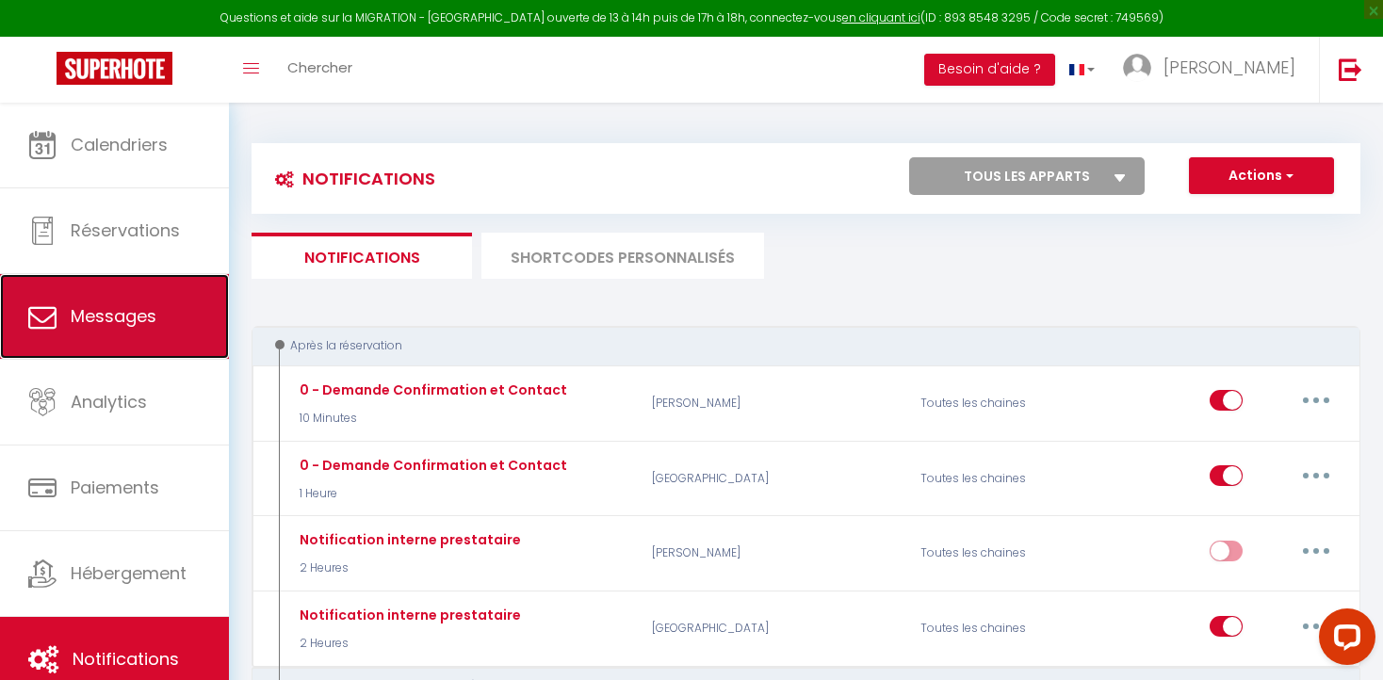
click at [119, 304] on span "Messages" at bounding box center [114, 316] width 86 height 24
select select "message"
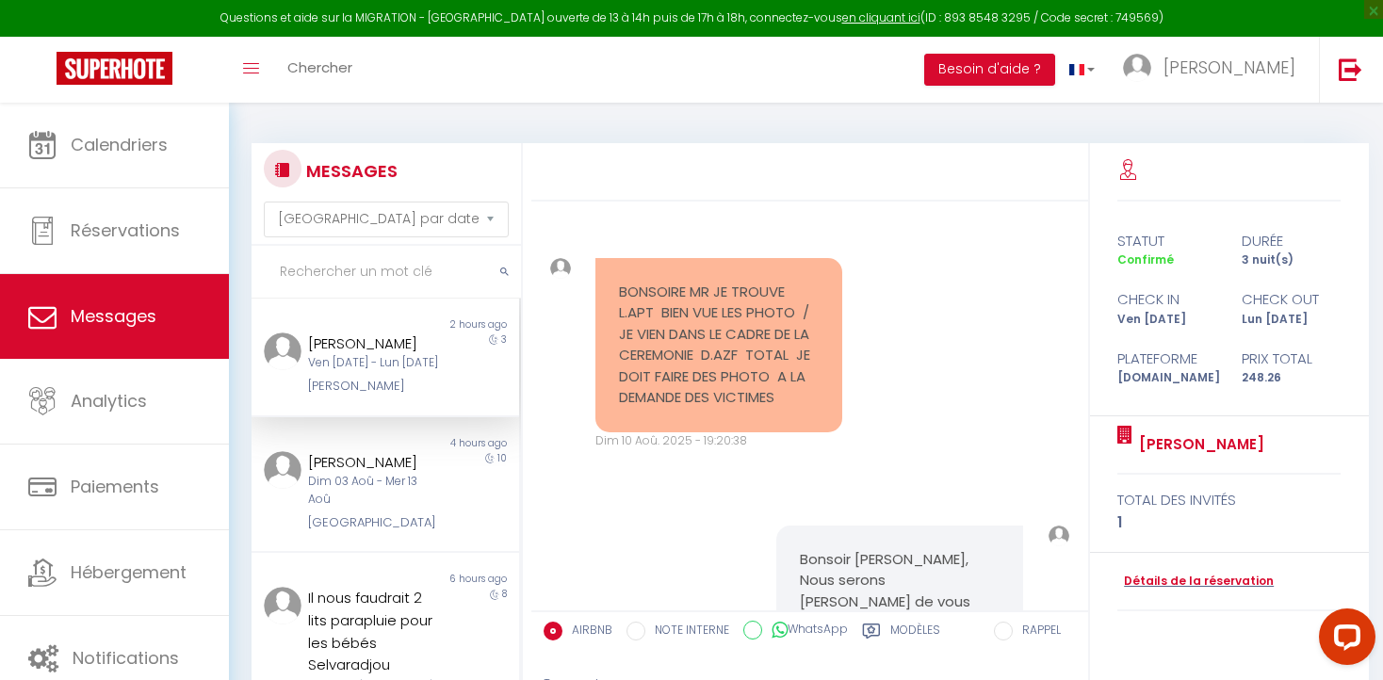
scroll to position [1530, 0]
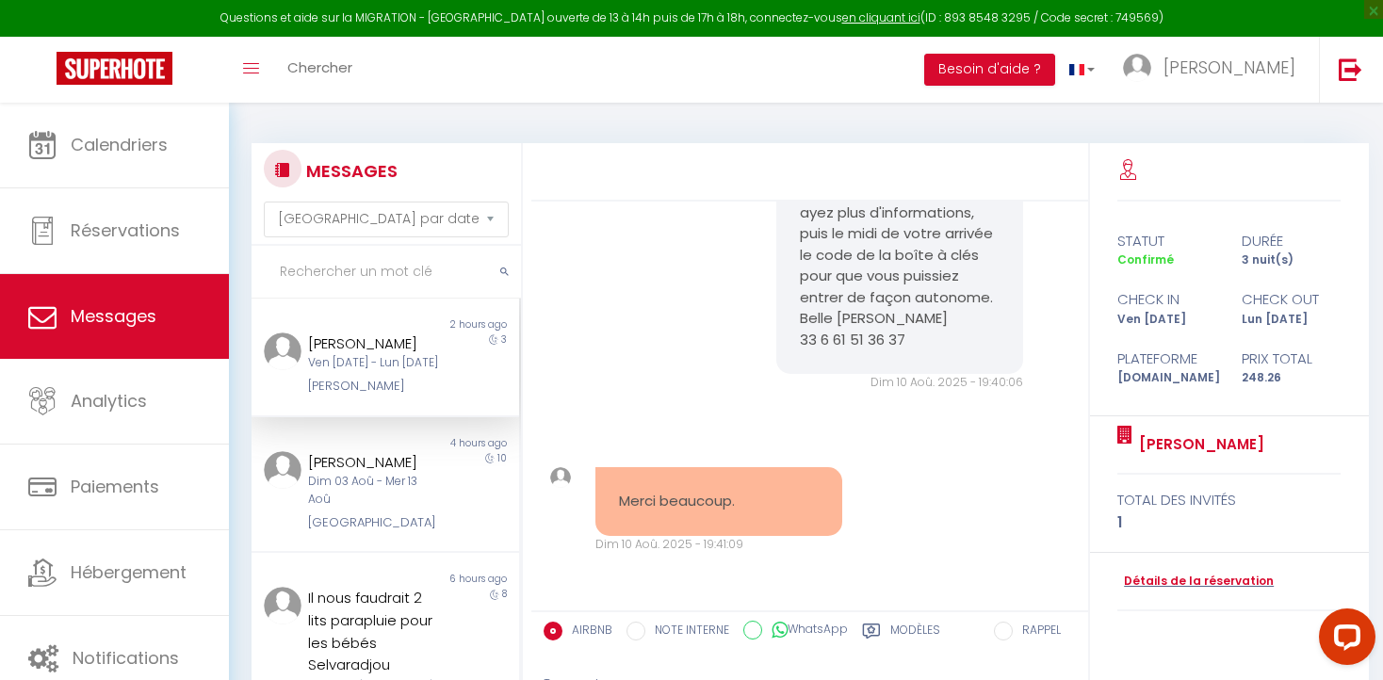
click at [366, 351] on div "[PERSON_NAME]" at bounding box center [373, 344] width 131 height 23
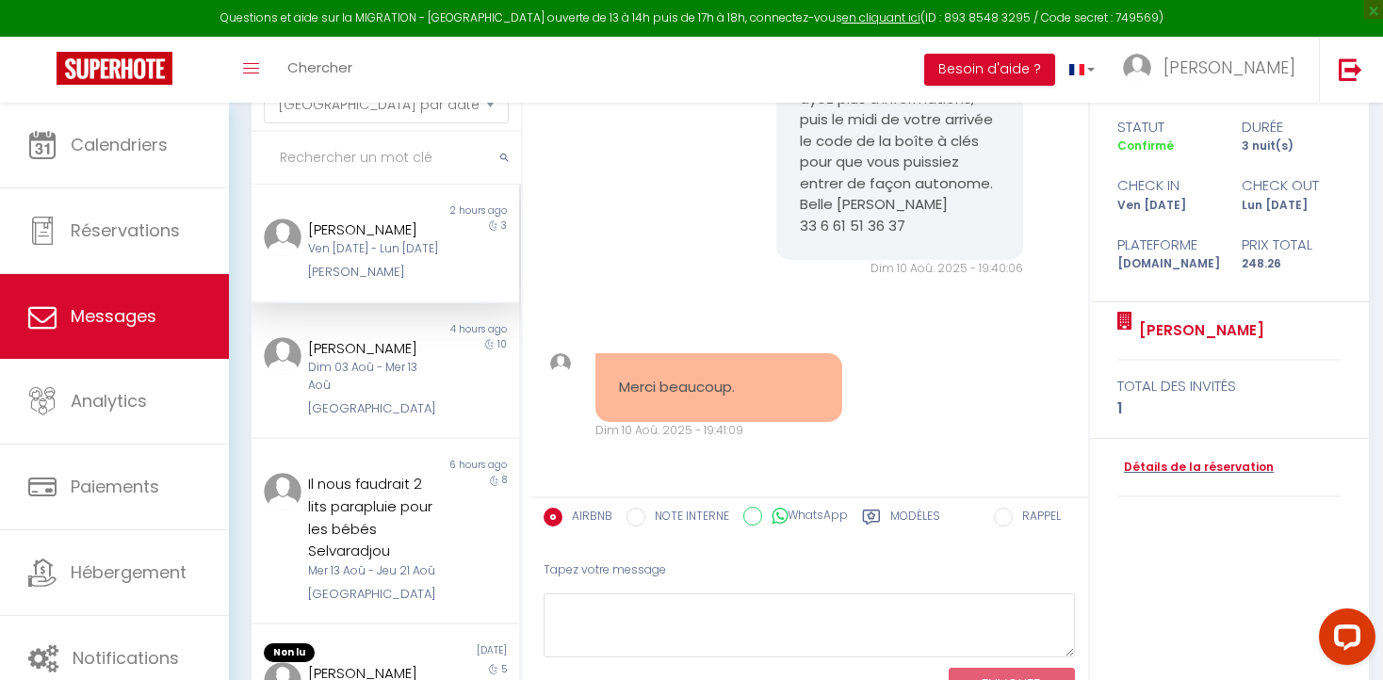
scroll to position [116, 0]
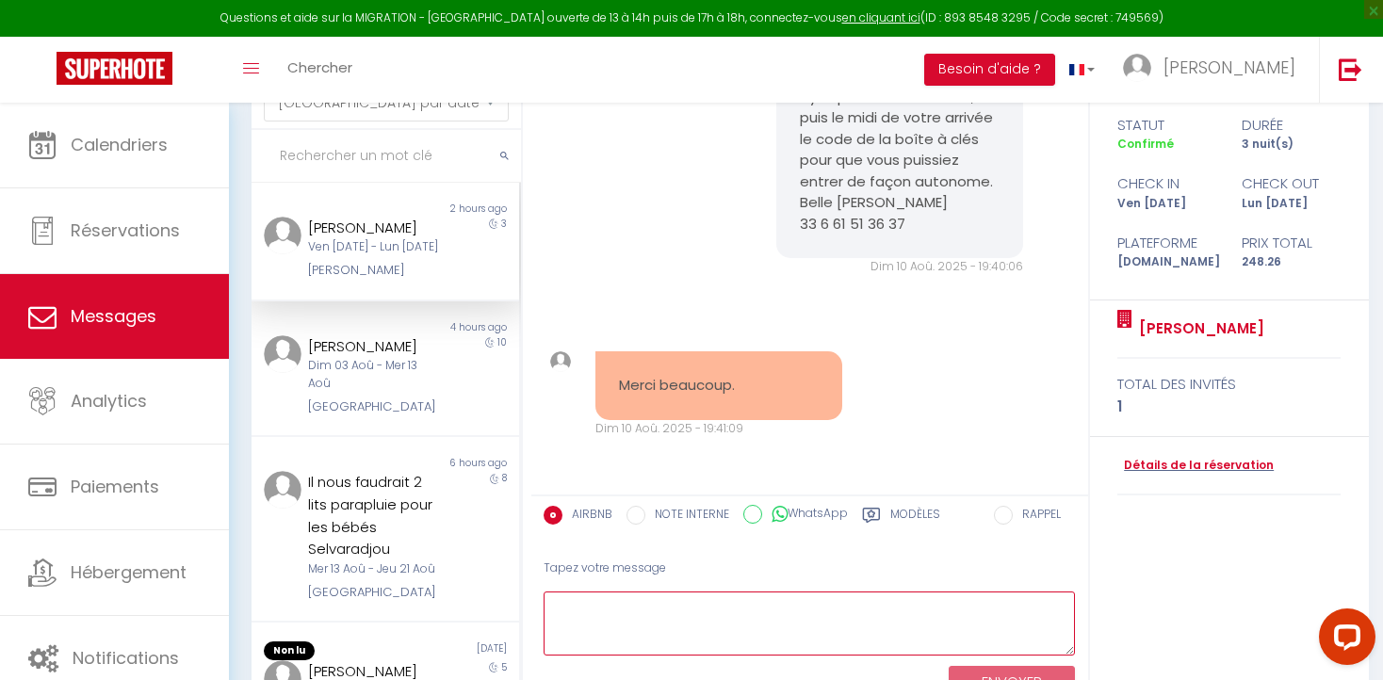
click at [567, 604] on textarea at bounding box center [810, 624] width 532 height 65
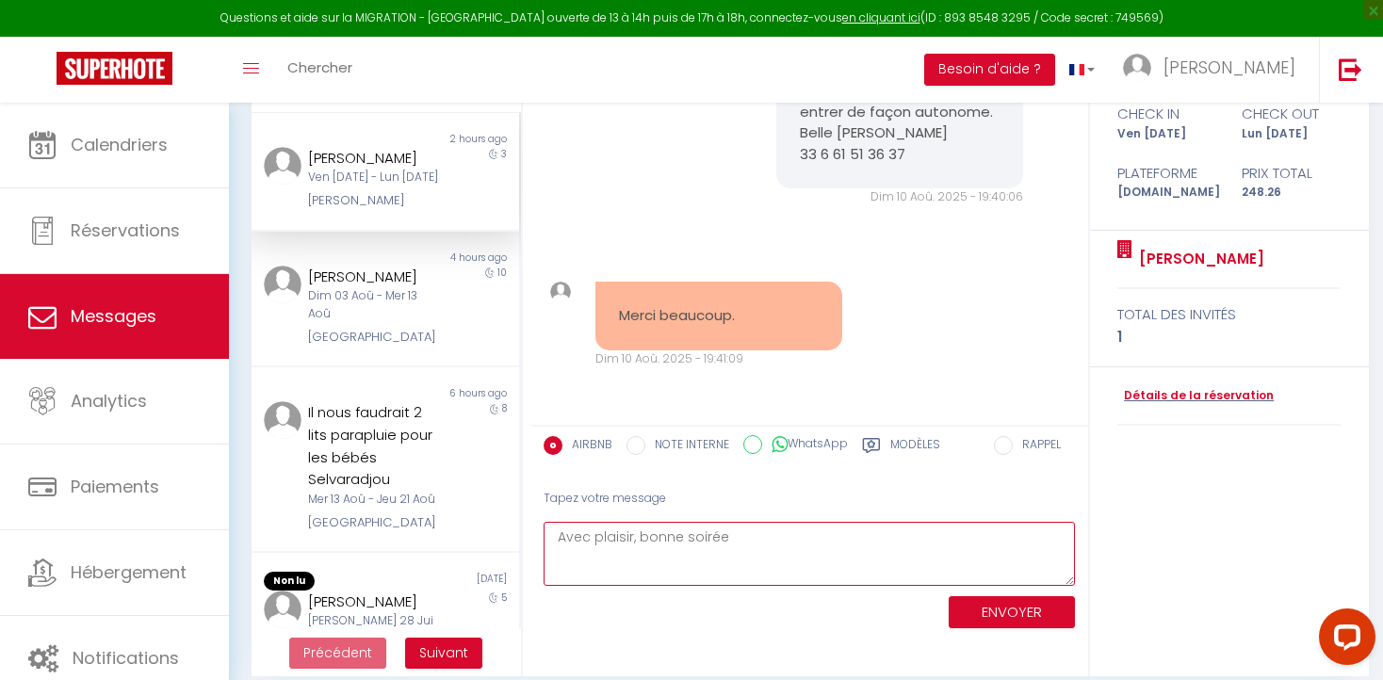
scroll to position [204, 0]
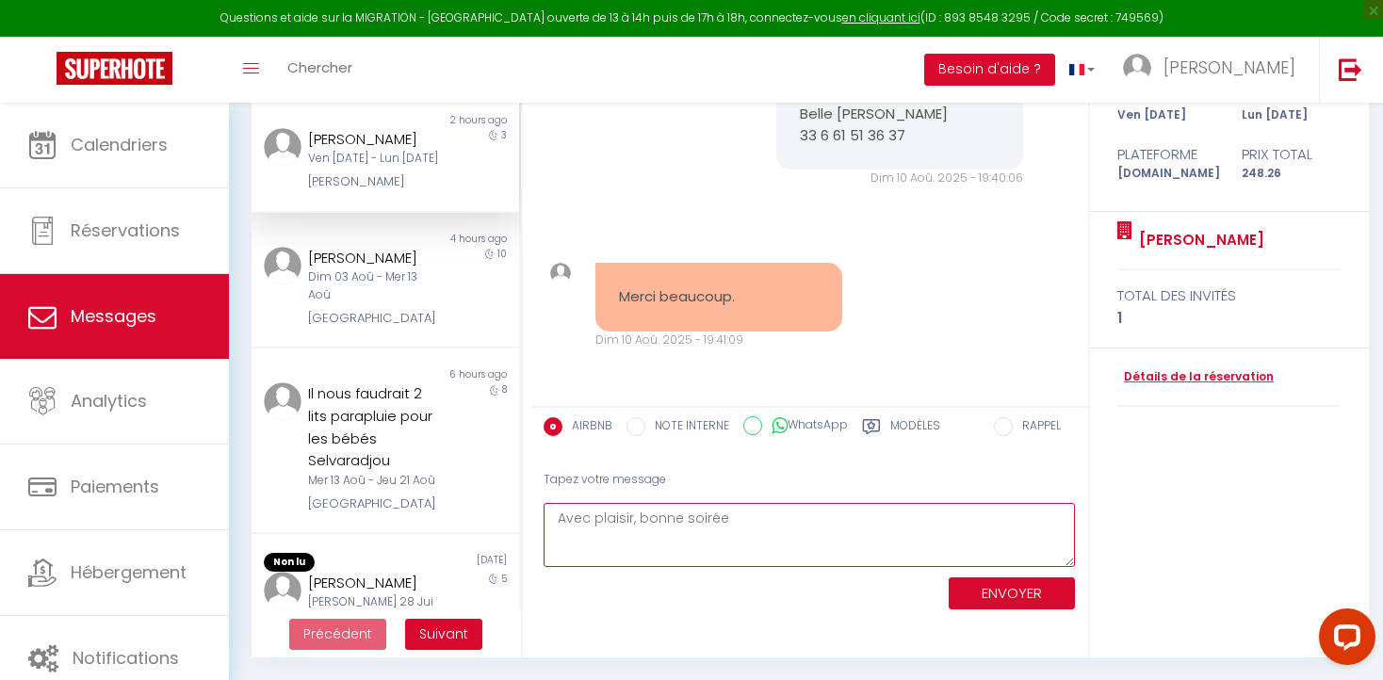
type textarea "Avec plaisir, bonne soirée"
click at [979, 591] on button "ENVOYER" at bounding box center [1012, 593] width 126 height 33
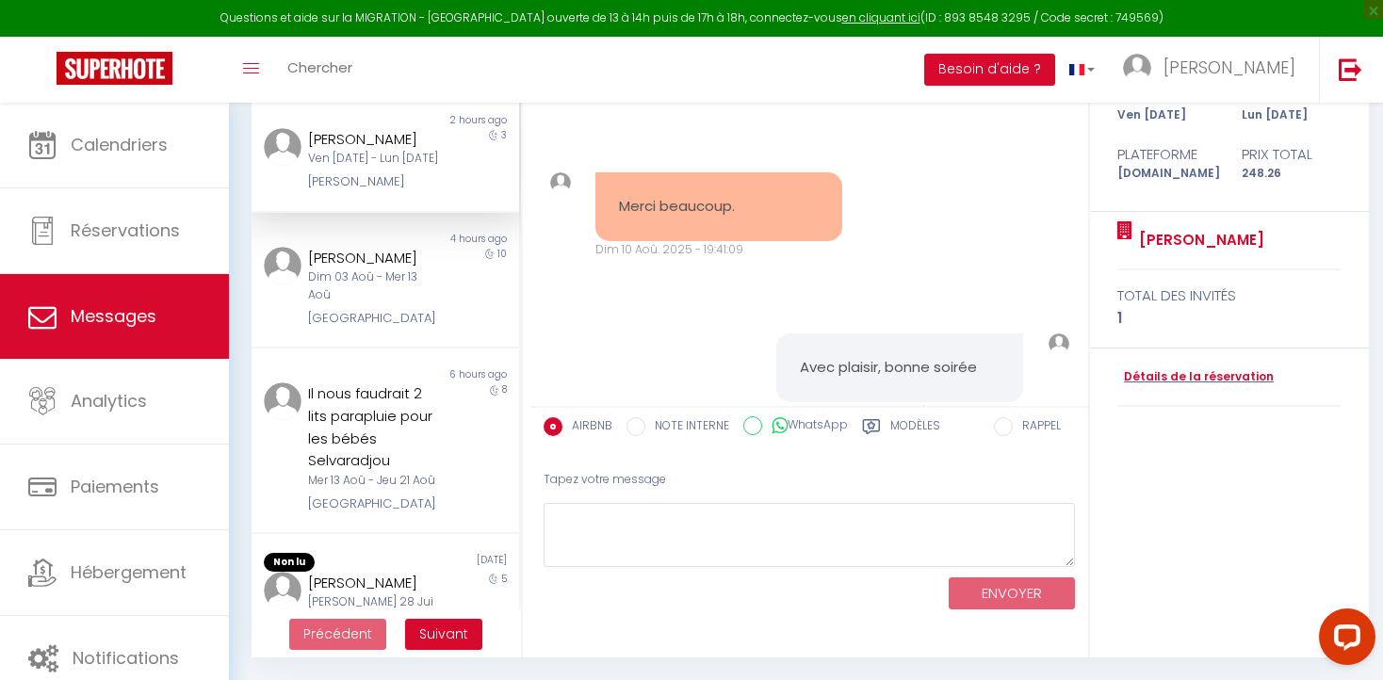
scroll to position [1590, 0]
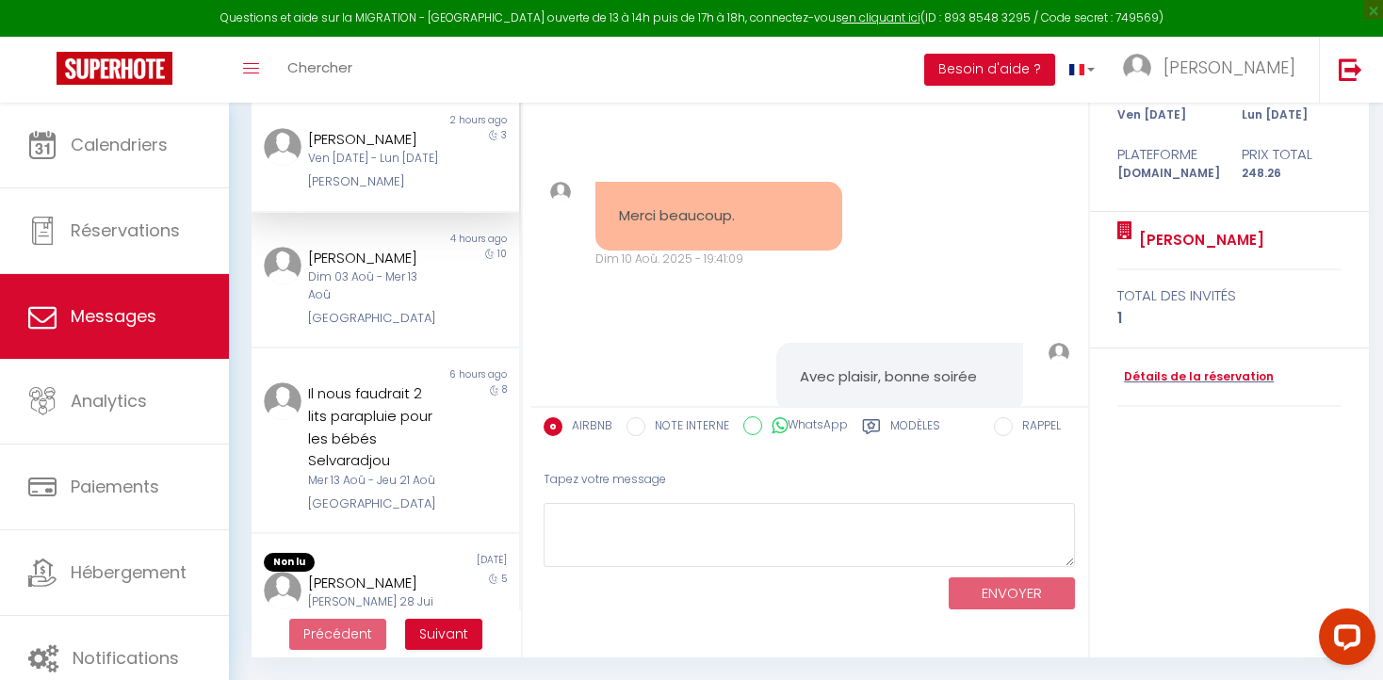
click at [563, 203] on img at bounding box center [560, 192] width 21 height 21
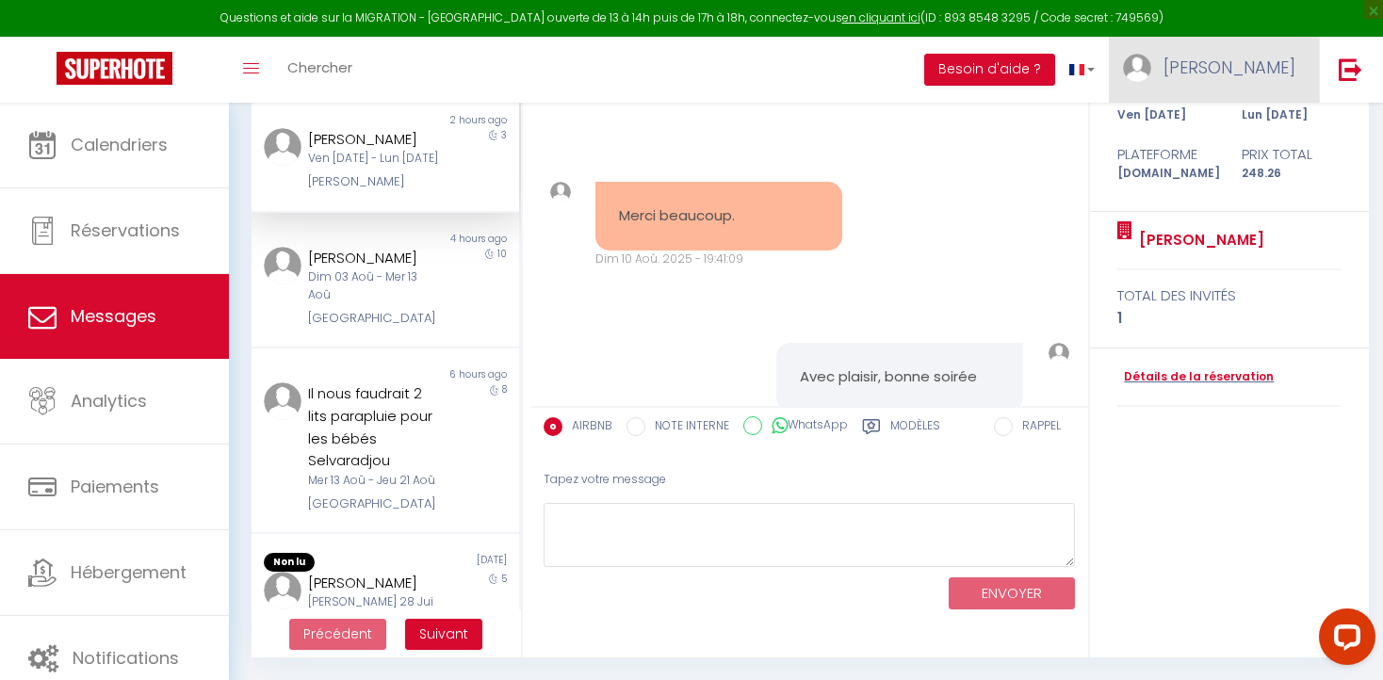
click at [1151, 63] on img at bounding box center [1137, 68] width 28 height 28
click at [1211, 124] on link "Paramètres" at bounding box center [1243, 131] width 139 height 32
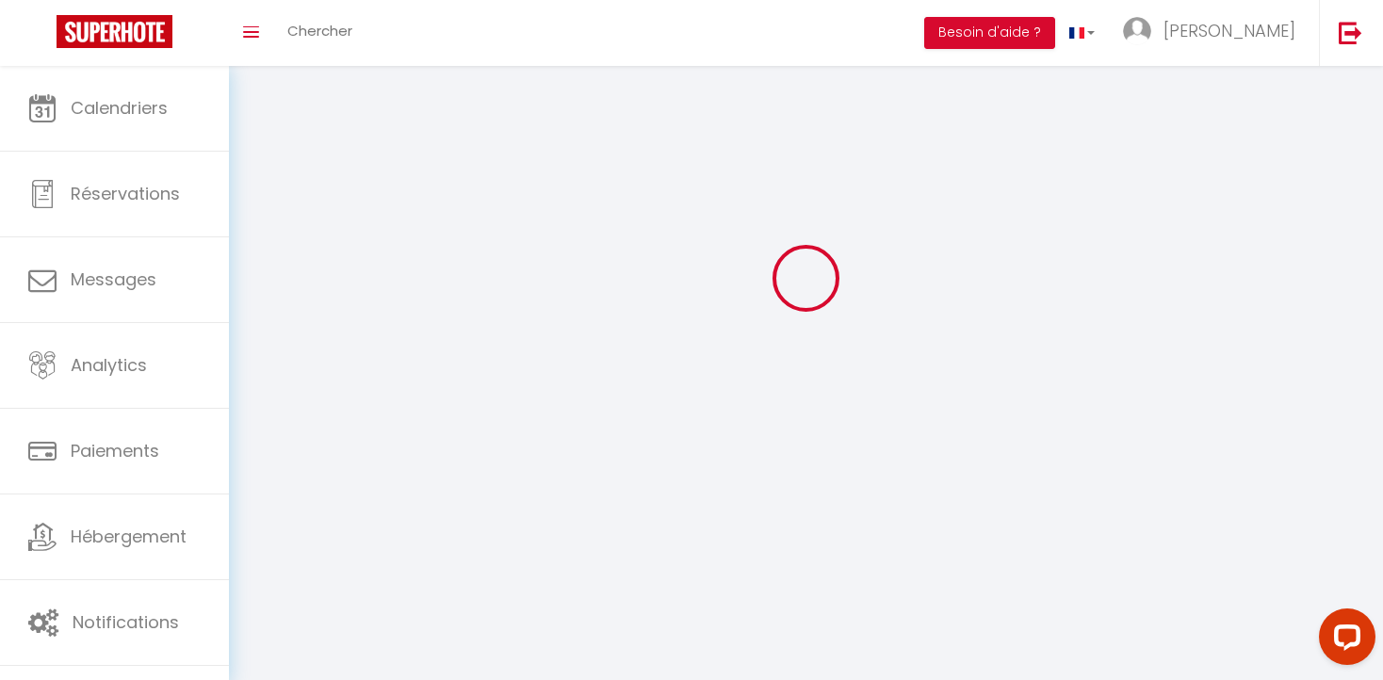
type input "[PERSON_NAME]"
type input "Salabert"
type input "0661513637"
type input "[STREET_ADDRESS][PERSON_NAME]"
type input "31300"
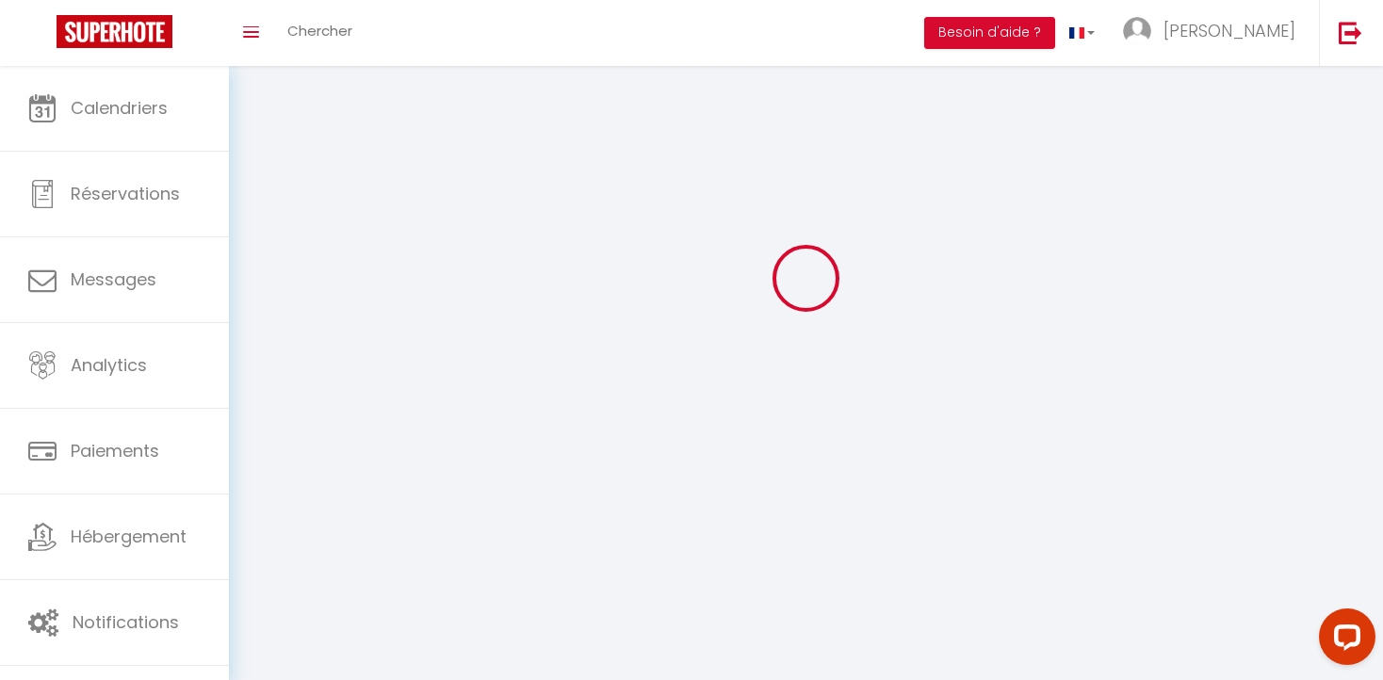
type input "[GEOGRAPHIC_DATA]"
type input "sD7N88vbimpbL8LKoxt73Glgl"
type input "ZTF87IQwEWqNoloPvTKUk5xlY"
select select "28"
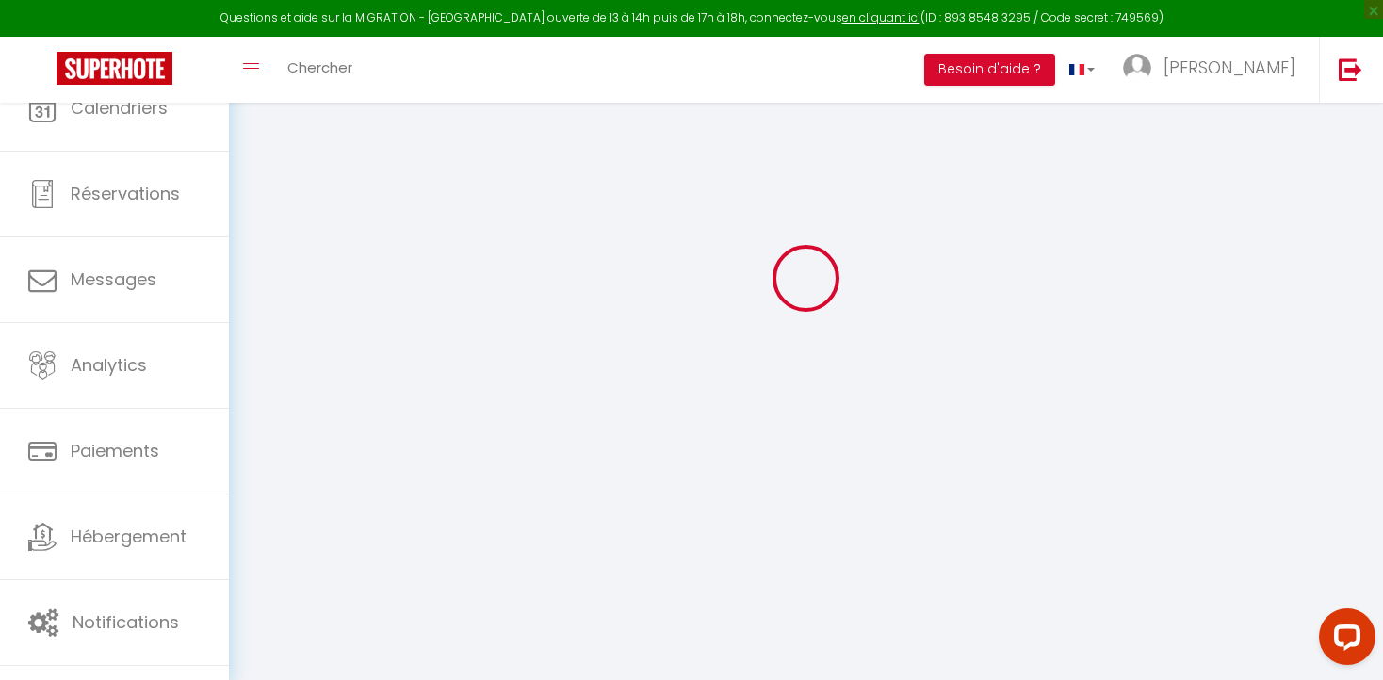
type input "sD7N88vbimpbL8LKoxt73Glgl"
type input "ZTF87IQwEWqNoloPvTKUk5xlY"
type input "[URL][DOMAIN_NAME]"
select select "fr"
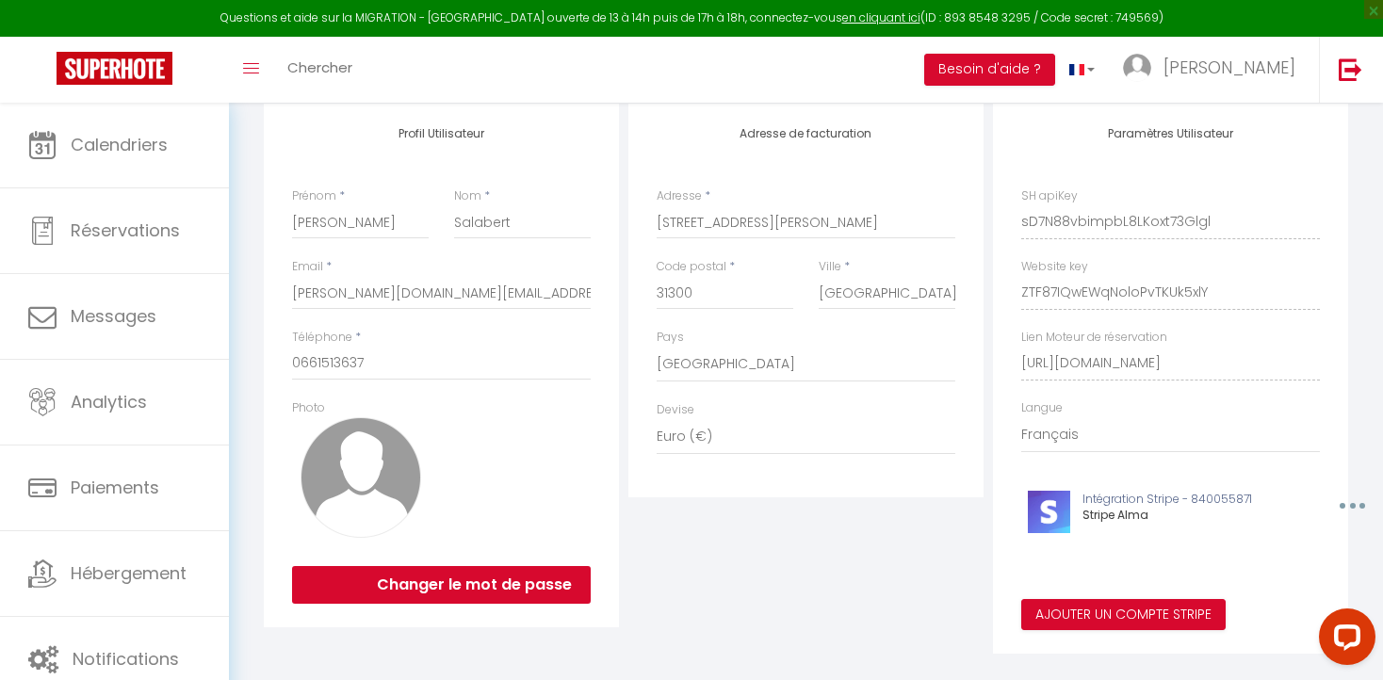
scroll to position [230, 0]
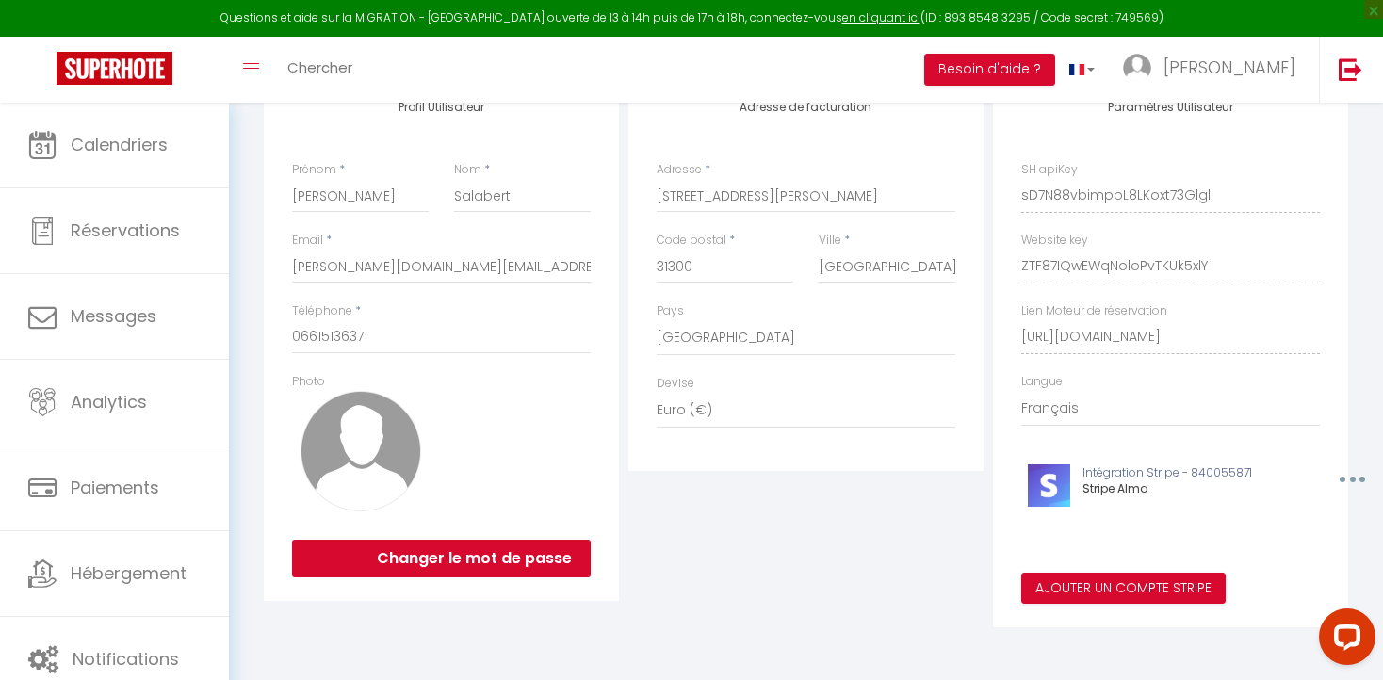
click at [354, 463] on img at bounding box center [361, 451] width 121 height 121
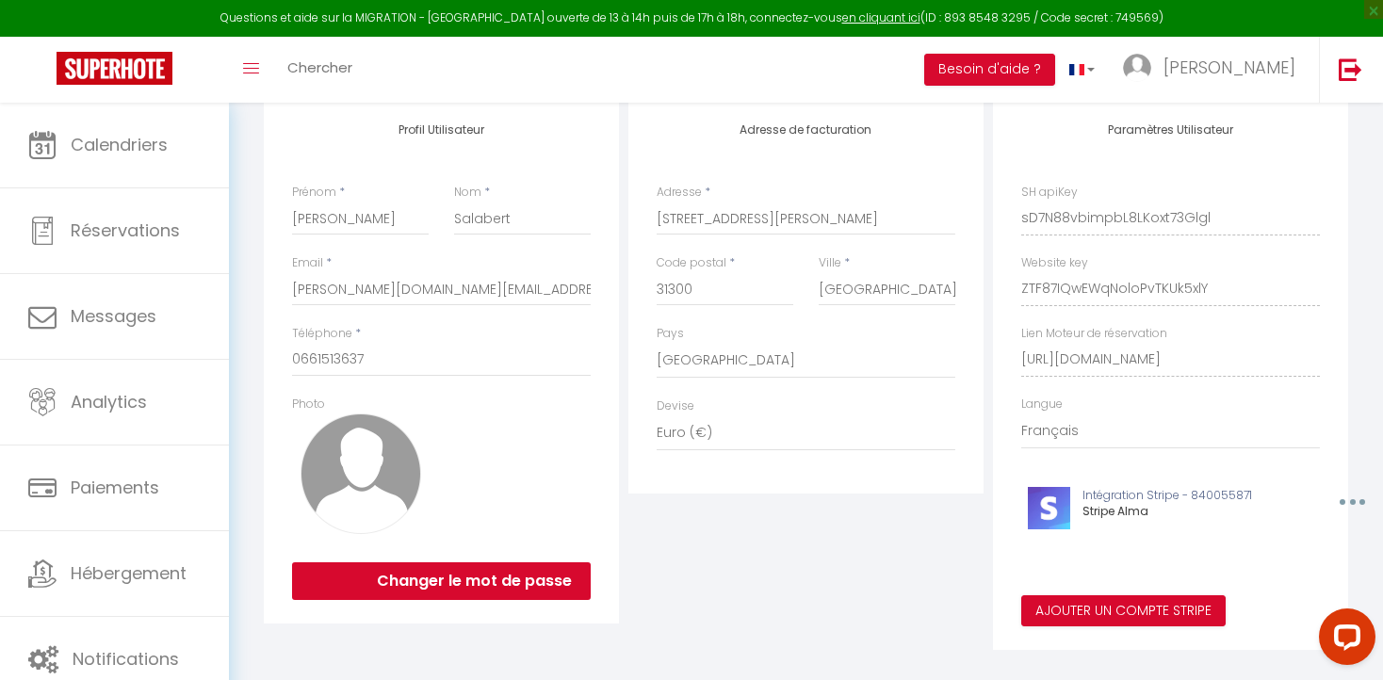
scroll to position [209, 0]
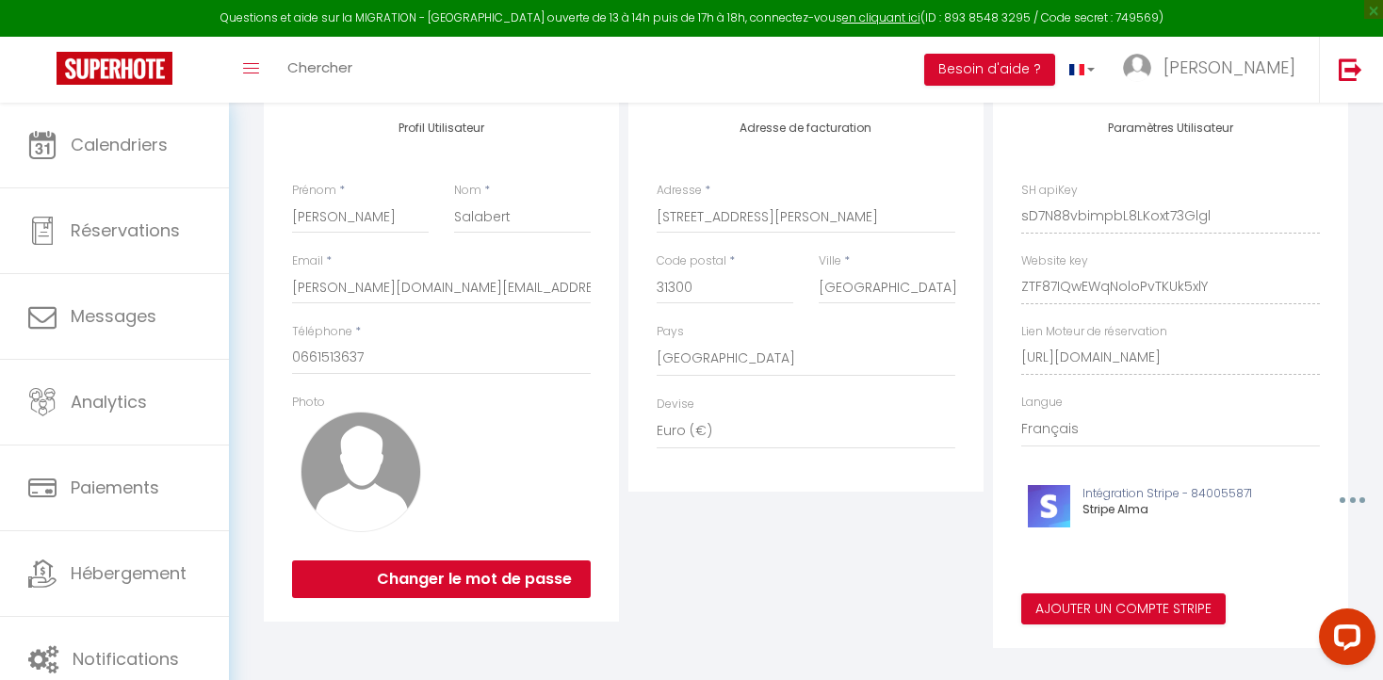
click at [362, 487] on img at bounding box center [361, 472] width 121 height 121
click at [304, 399] on label "Photo" at bounding box center [308, 403] width 33 height 18
click at [300, 396] on label "Photo" at bounding box center [308, 403] width 33 height 18
click at [362, 472] on img at bounding box center [361, 472] width 121 height 121
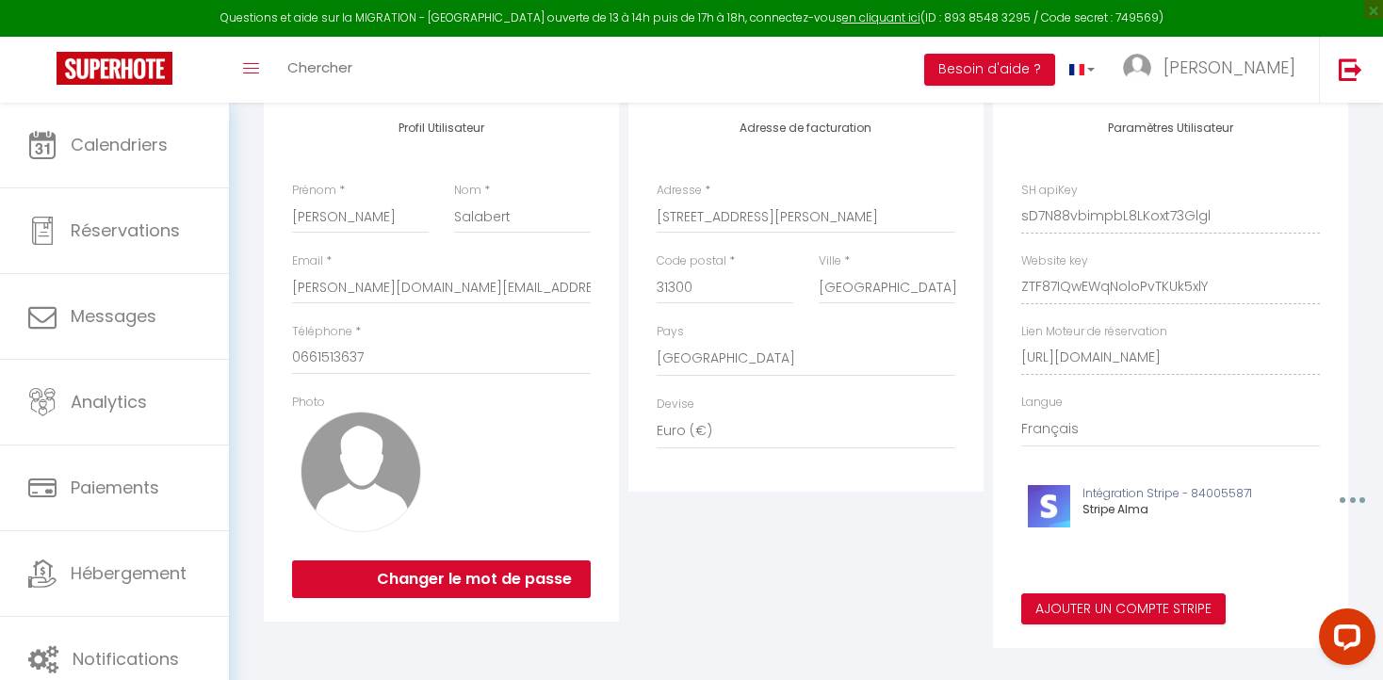
click at [362, 472] on img at bounding box center [361, 472] width 121 height 121
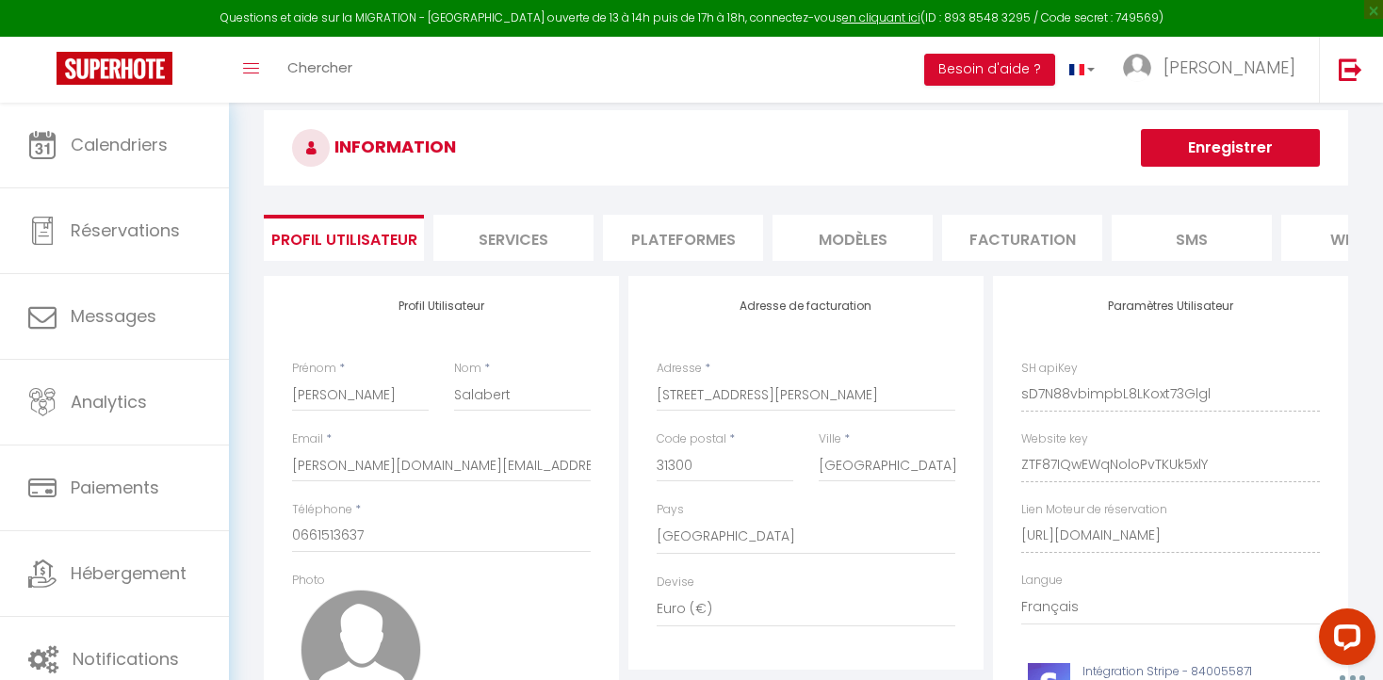
scroll to position [0, 0]
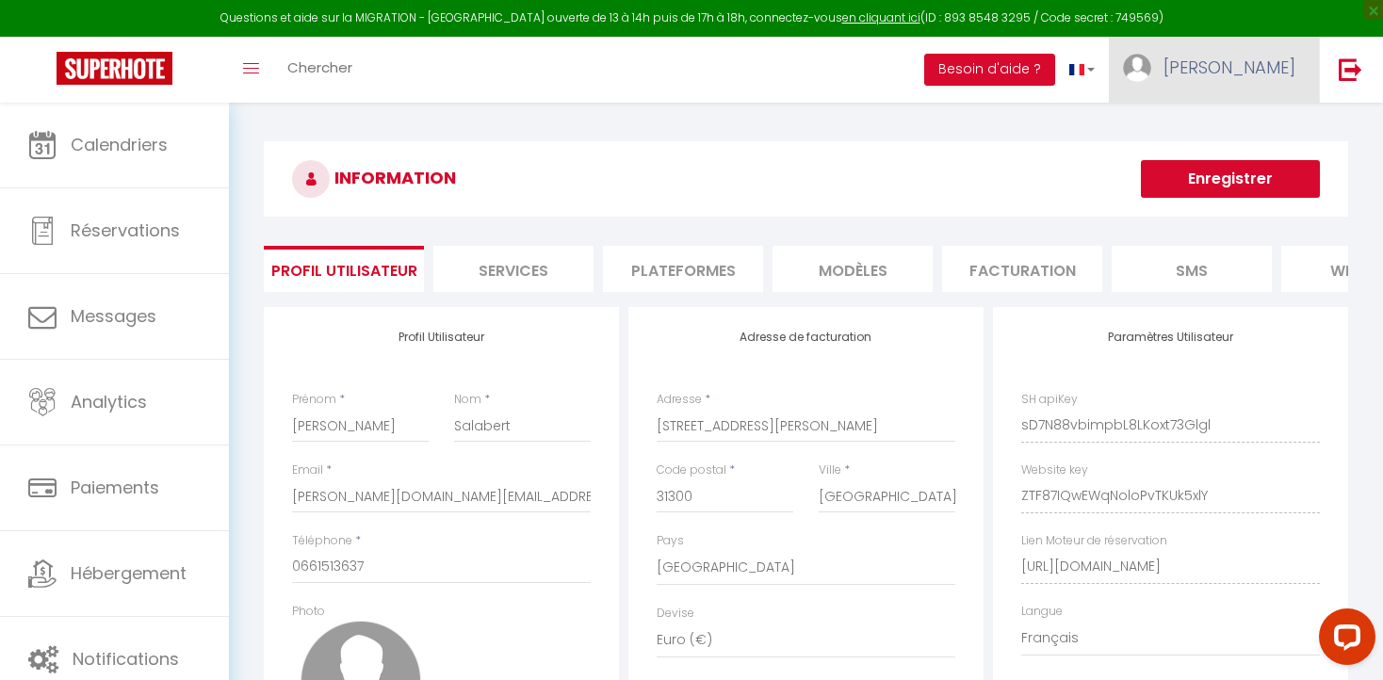
click at [1227, 73] on link "[PERSON_NAME]" at bounding box center [1214, 70] width 210 height 66
click at [1053, 66] on button "Besoin d'aide ?" at bounding box center [989, 70] width 131 height 32
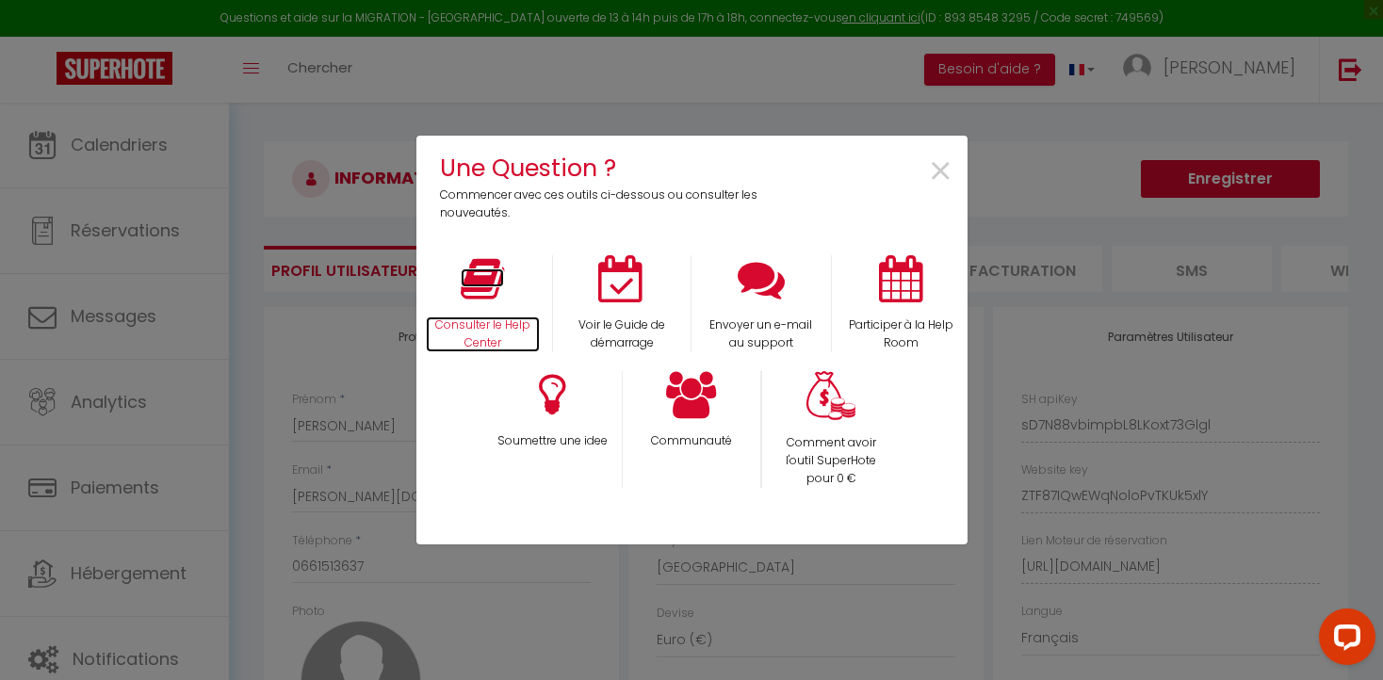
click at [476, 295] on icon at bounding box center [482, 278] width 43 height 47
click at [937, 169] on span "×" at bounding box center [940, 171] width 25 height 59
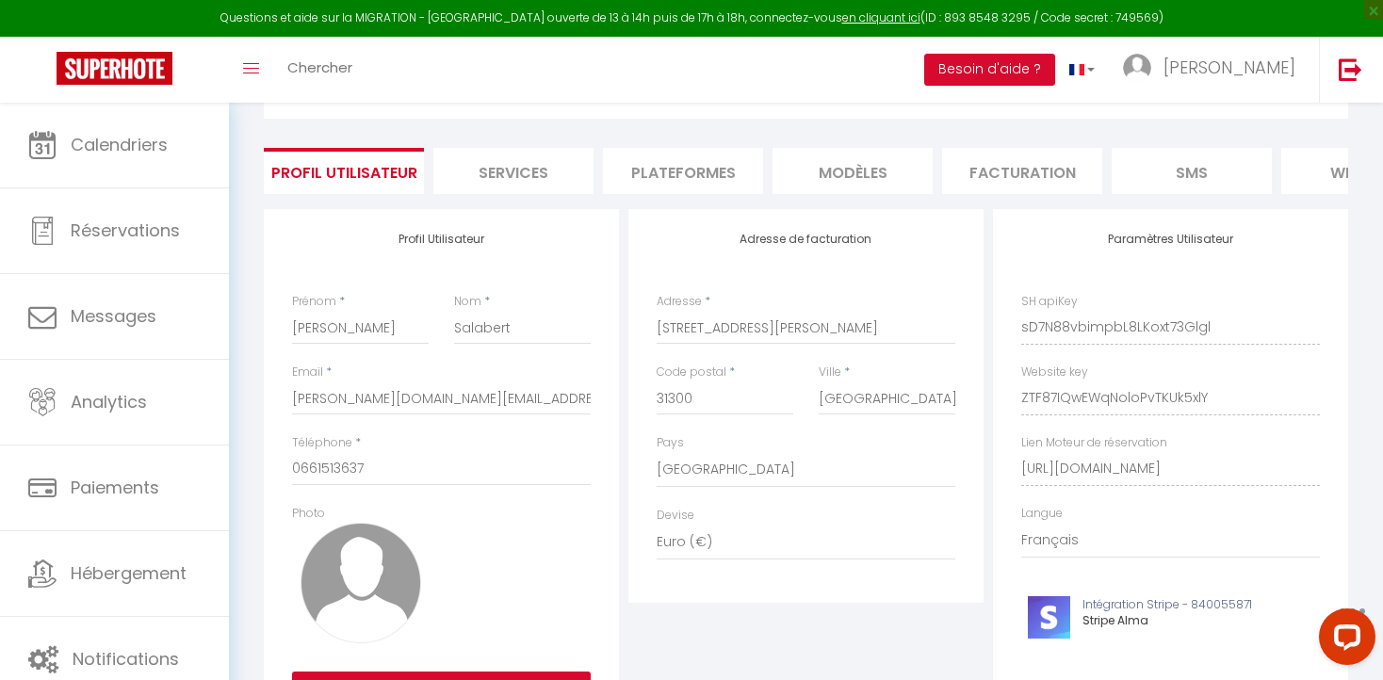
scroll to position [112, 0]
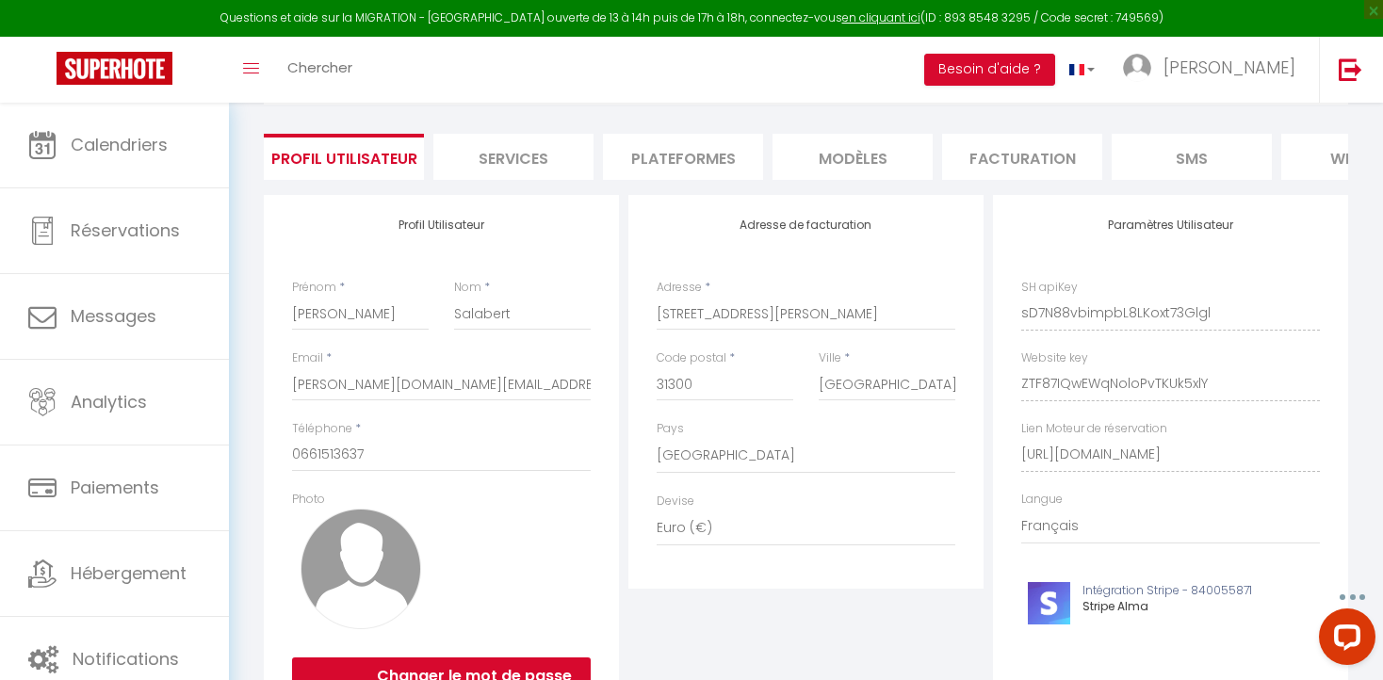
click at [349, 590] on img at bounding box center [361, 569] width 121 height 121
click at [352, 585] on img at bounding box center [361, 569] width 121 height 121
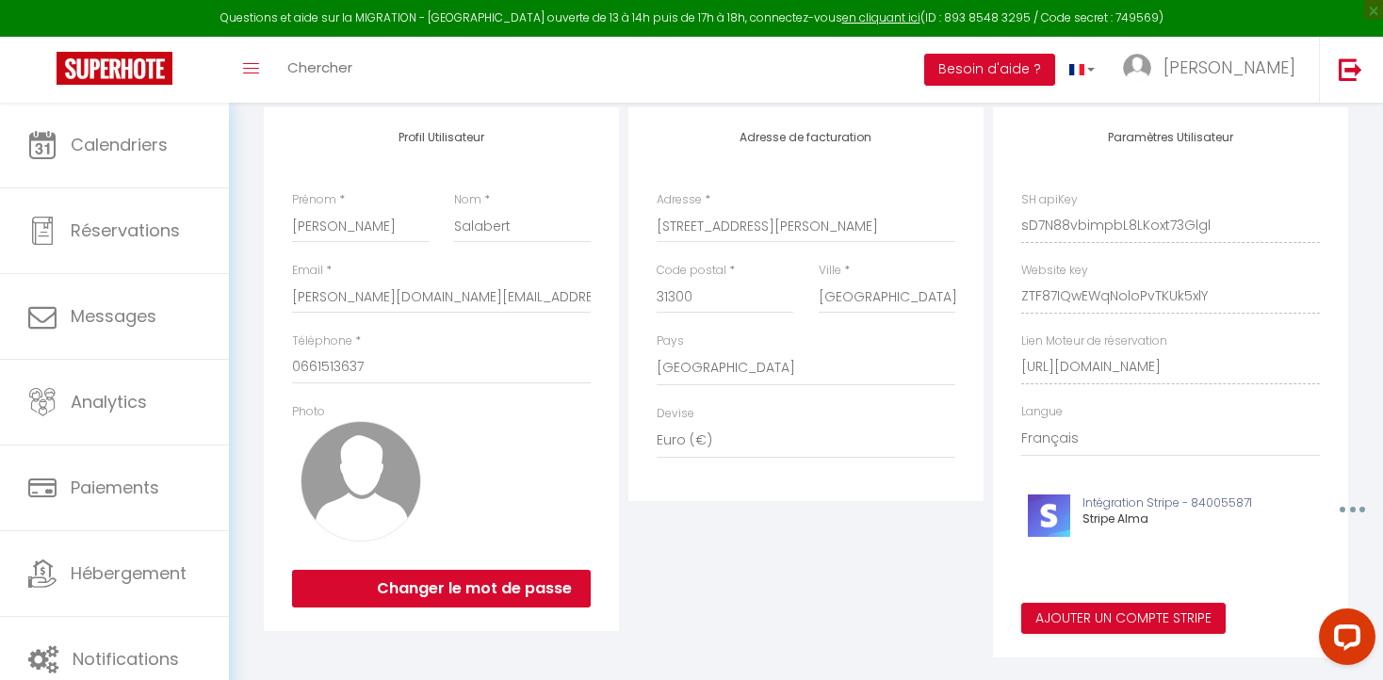
scroll to position [230, 0]
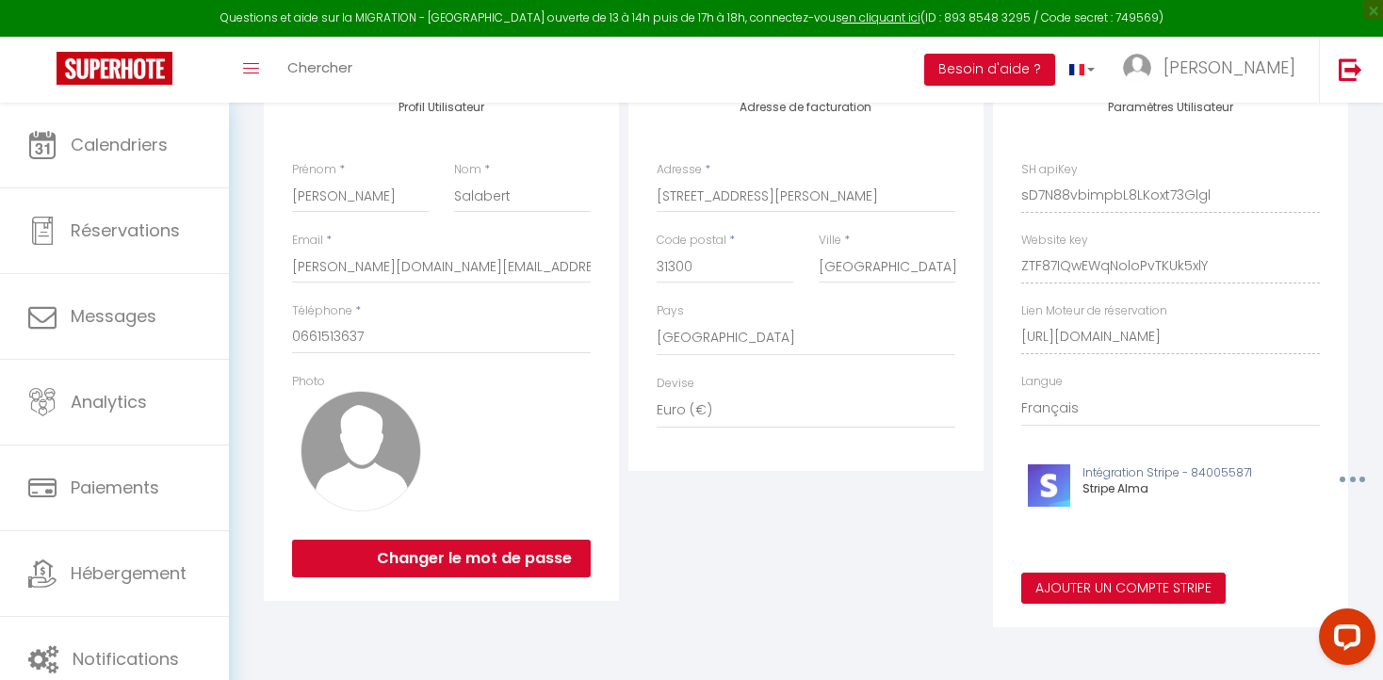
click at [368, 477] on img at bounding box center [361, 451] width 121 height 121
click at [355, 434] on img at bounding box center [361, 451] width 121 height 121
click at [359, 450] on img at bounding box center [361, 451] width 121 height 121
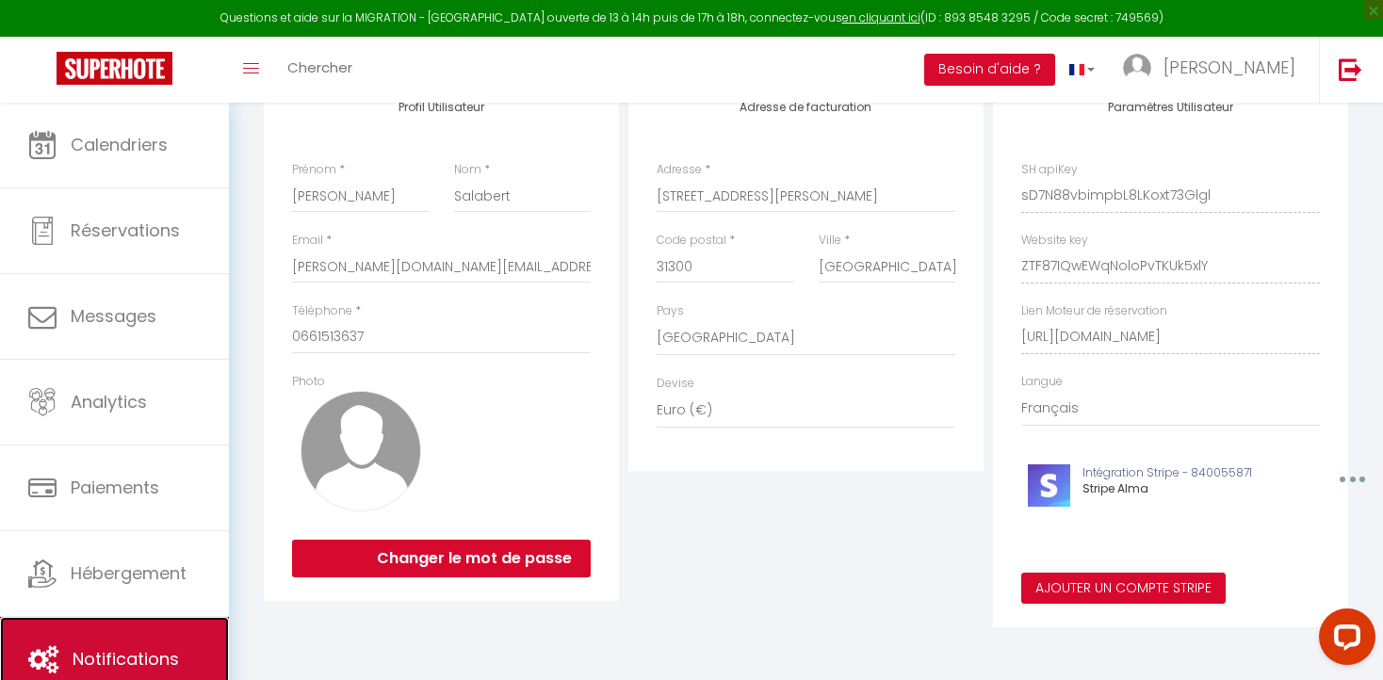
click at [144, 641] on link "Notifications" at bounding box center [114, 659] width 229 height 85
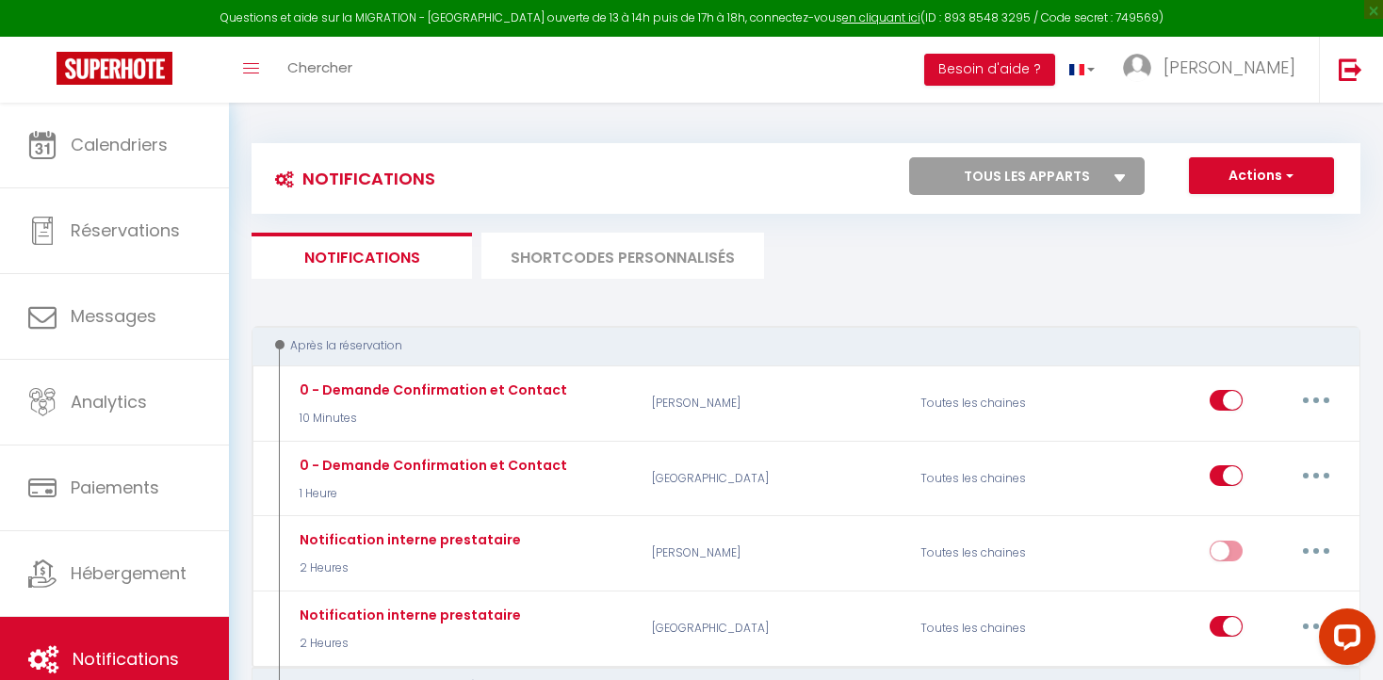
click at [571, 261] on li "SHORTCODES PERSONNALISÉS" at bounding box center [622, 256] width 283 height 46
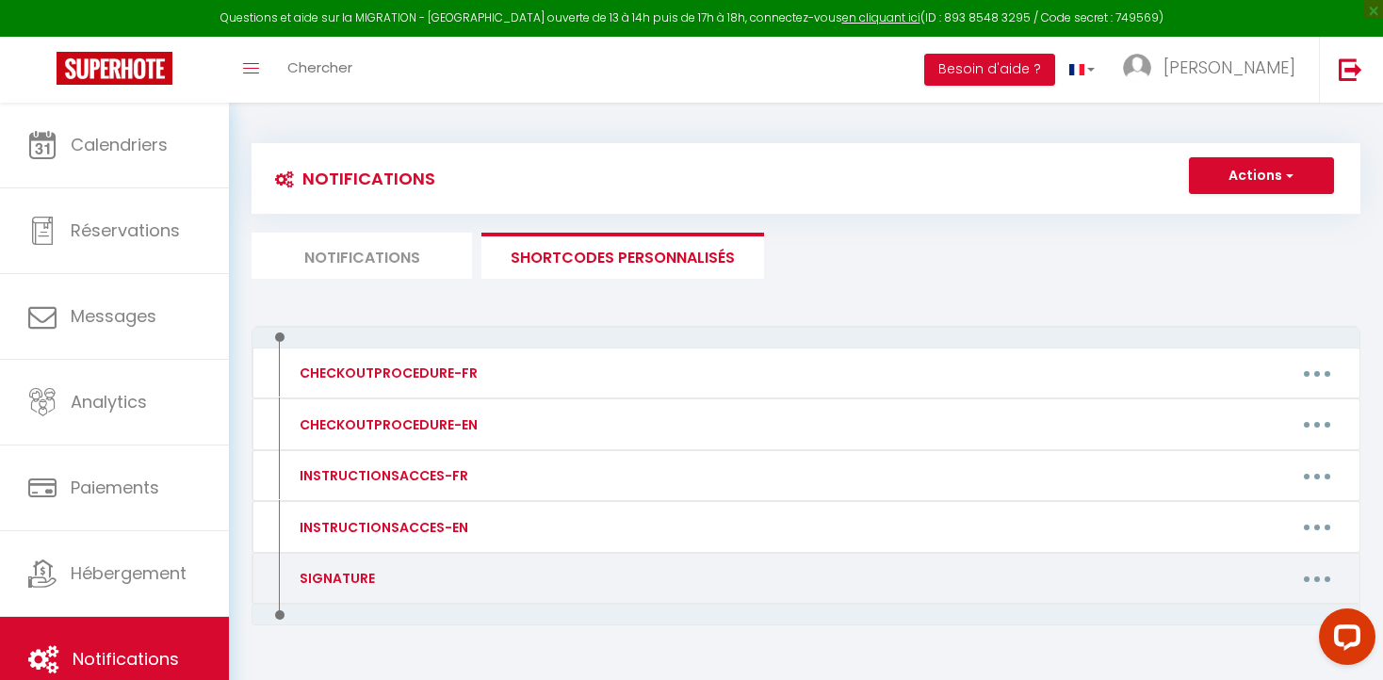
click at [1320, 573] on button "button" at bounding box center [1317, 578] width 53 height 30
click at [1250, 621] on link "Editer" at bounding box center [1267, 622] width 139 height 32
type input "SIGNATURE"
type textarea "[PERSON_NAME] 33 6 61 51 36 37"
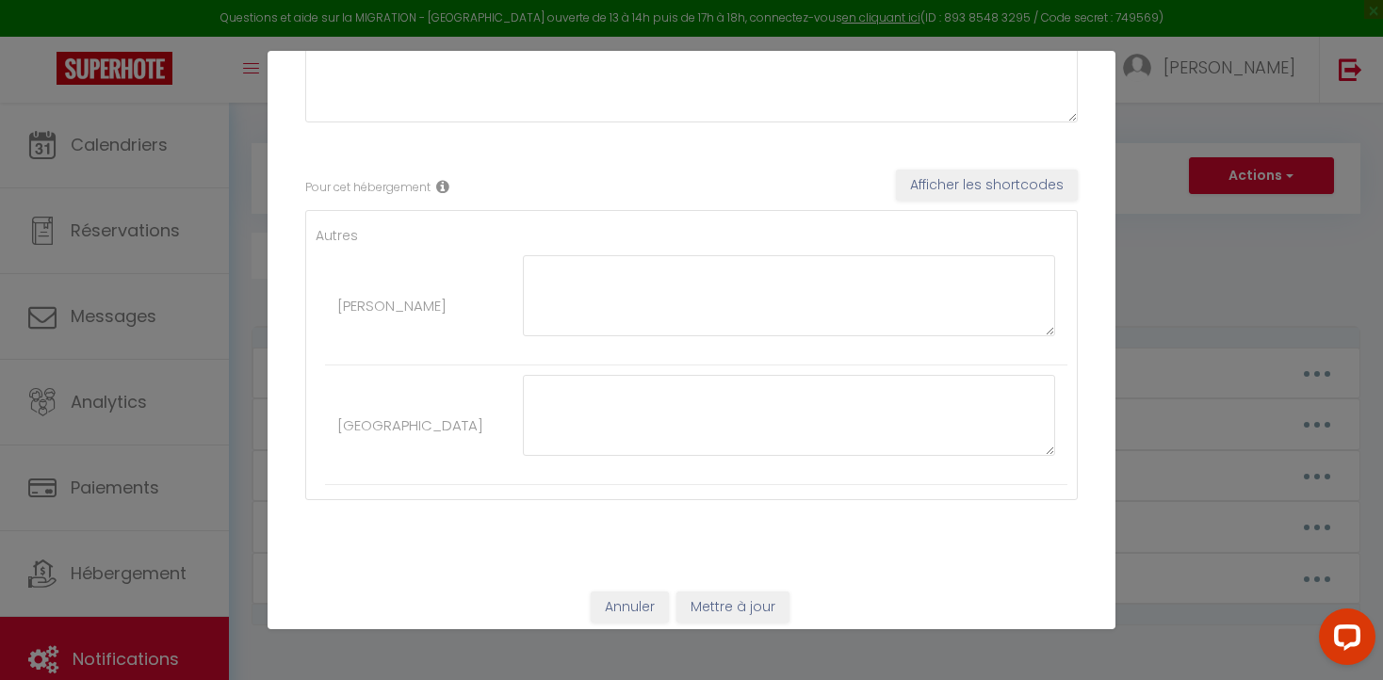
scroll to position [234, 0]
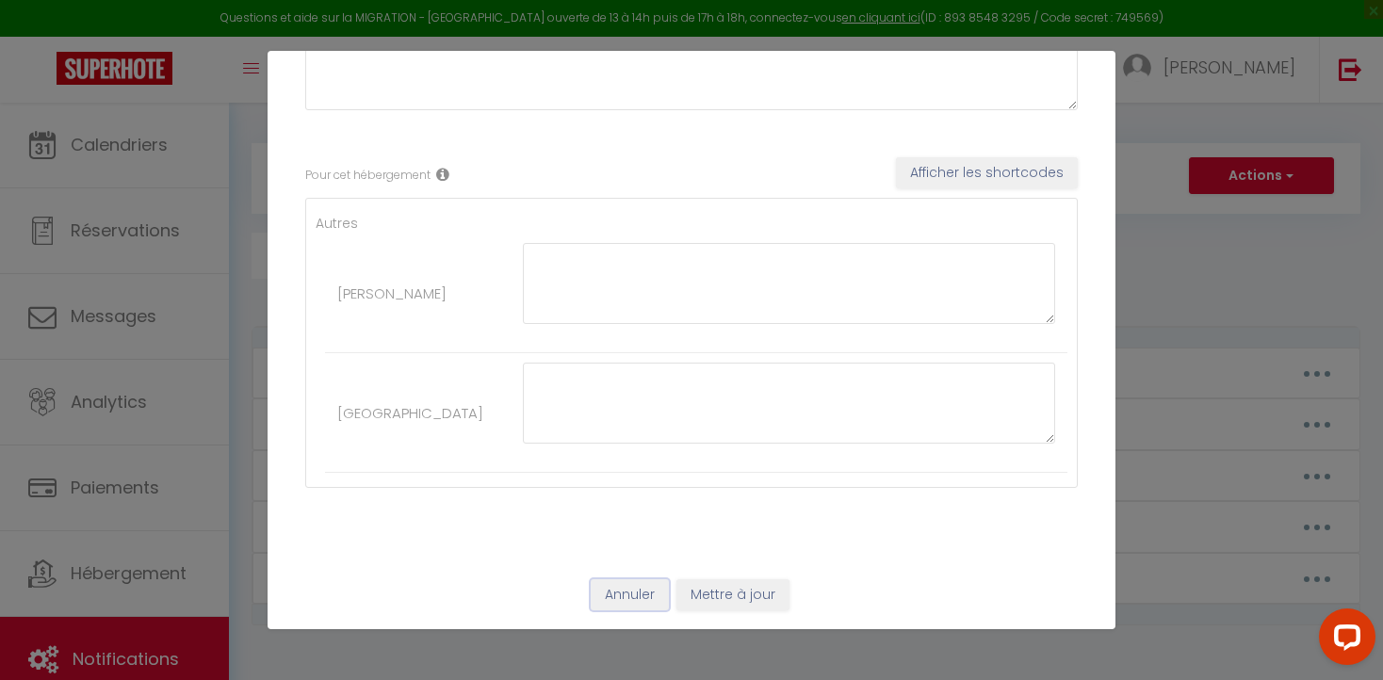
click at [618, 599] on button "Annuler" at bounding box center [630, 595] width 78 height 32
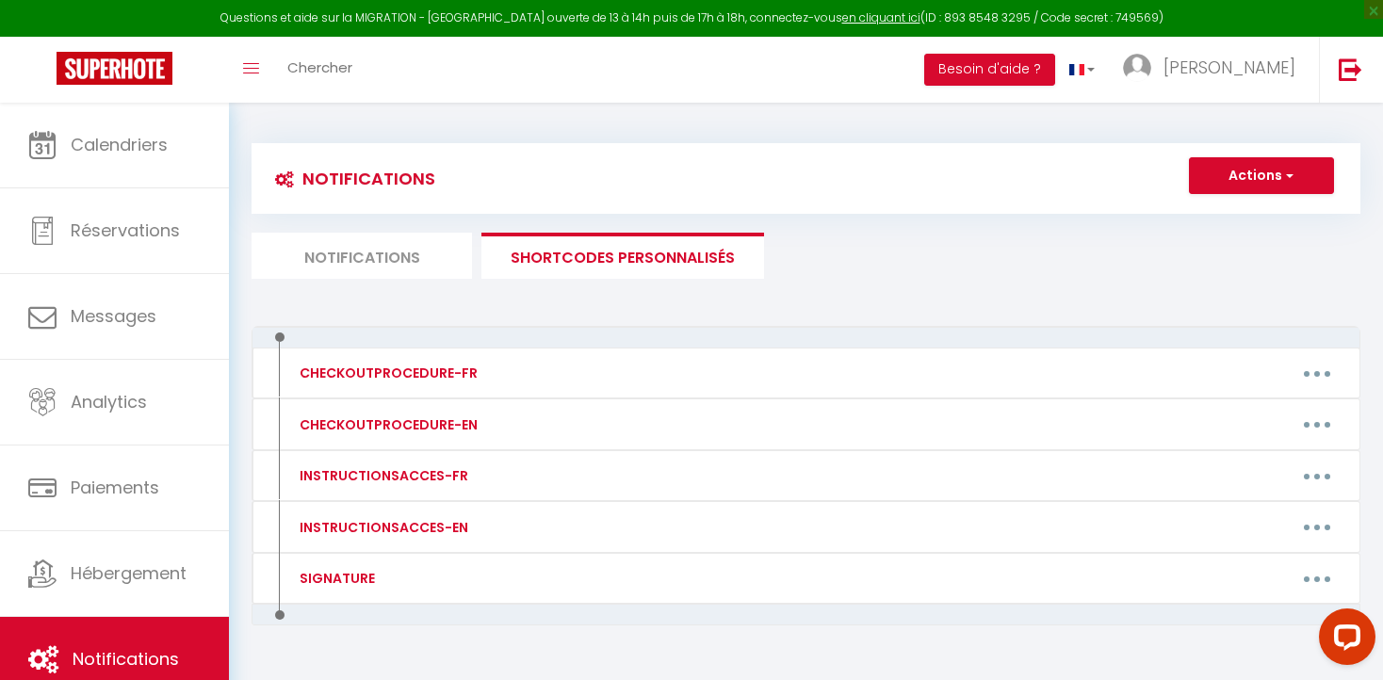
click at [339, 251] on li "Notifications" at bounding box center [362, 256] width 220 height 46
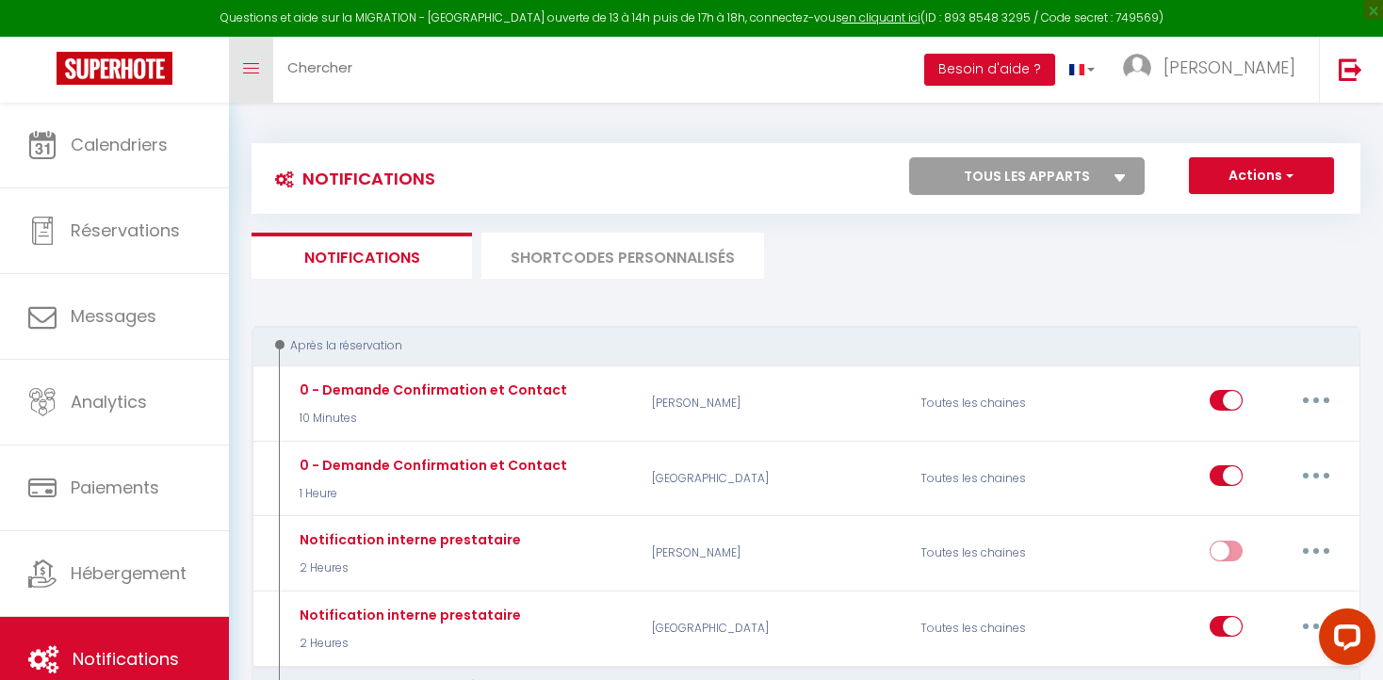
click at [252, 65] on icon "Toggle menubar" at bounding box center [251, 68] width 16 height 11
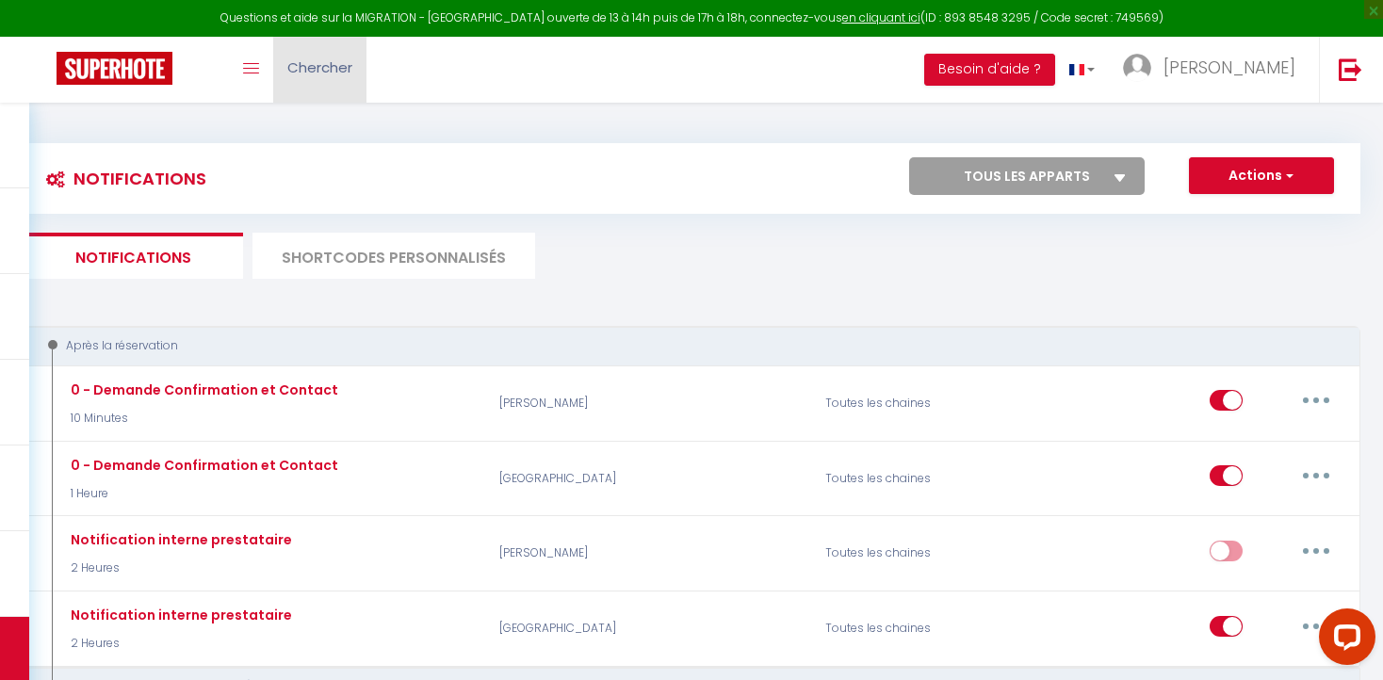
click at [318, 68] on span "Chercher" at bounding box center [319, 67] width 65 height 20
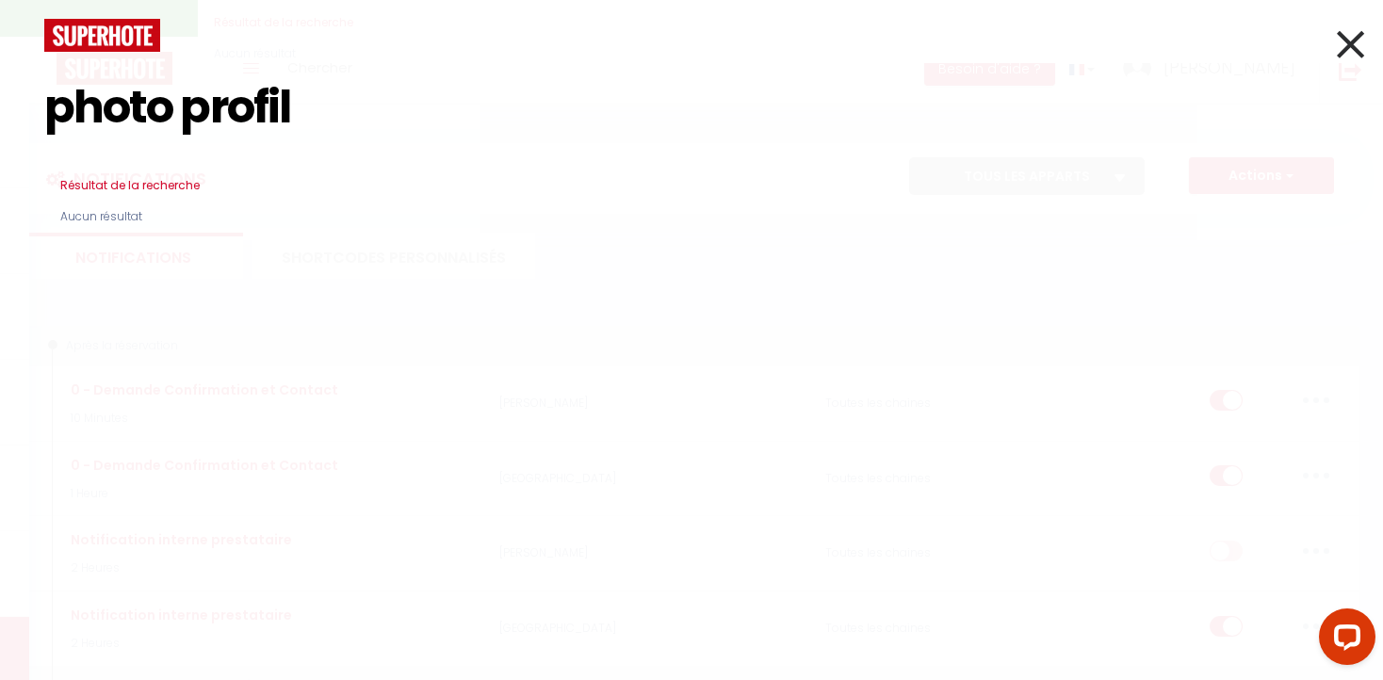
type input "photo profil"
click at [1353, 37] on icon at bounding box center [1350, 44] width 27 height 47
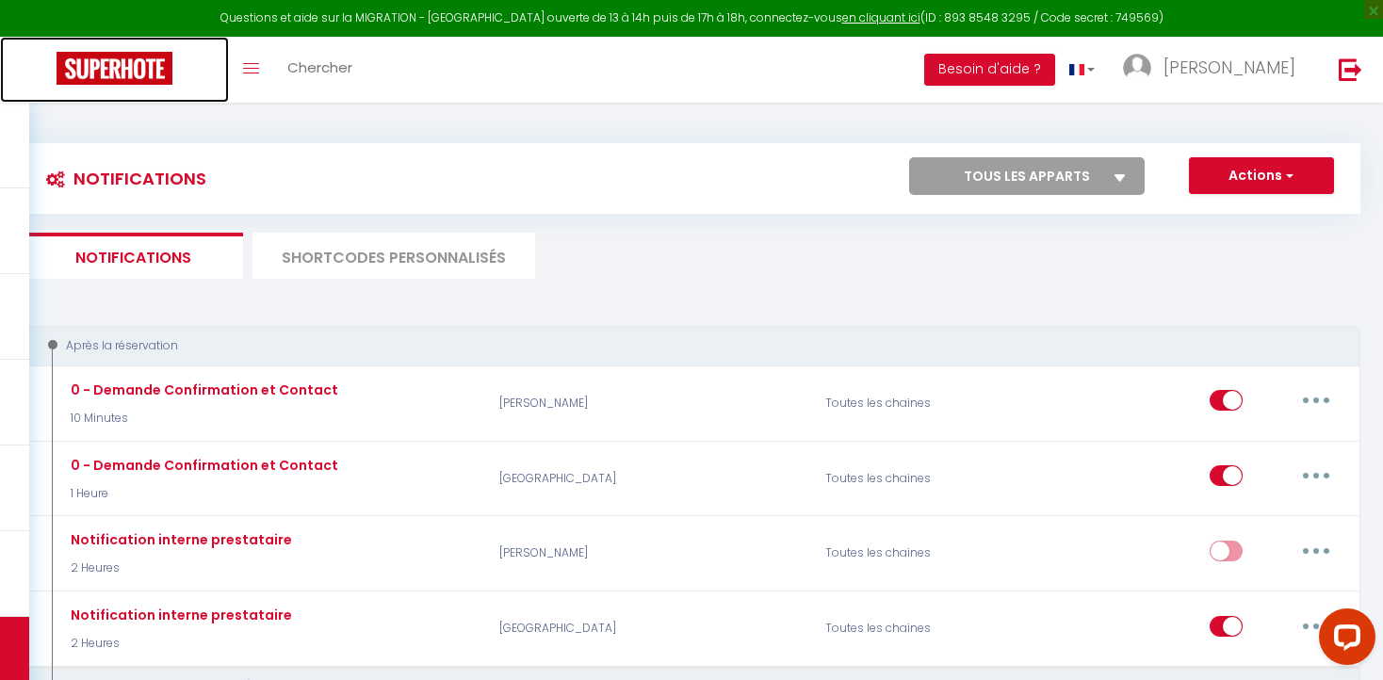
click at [114, 67] on img at bounding box center [115, 68] width 116 height 33
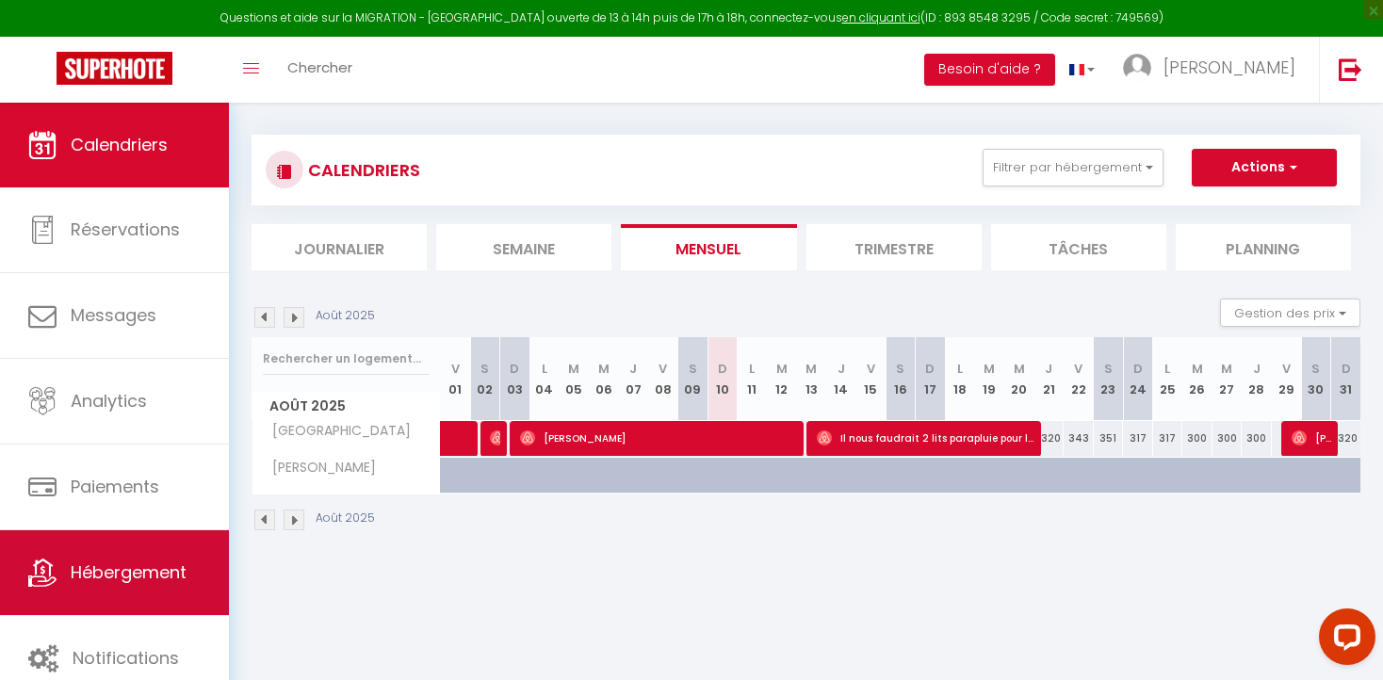
scroll to position [4, 0]
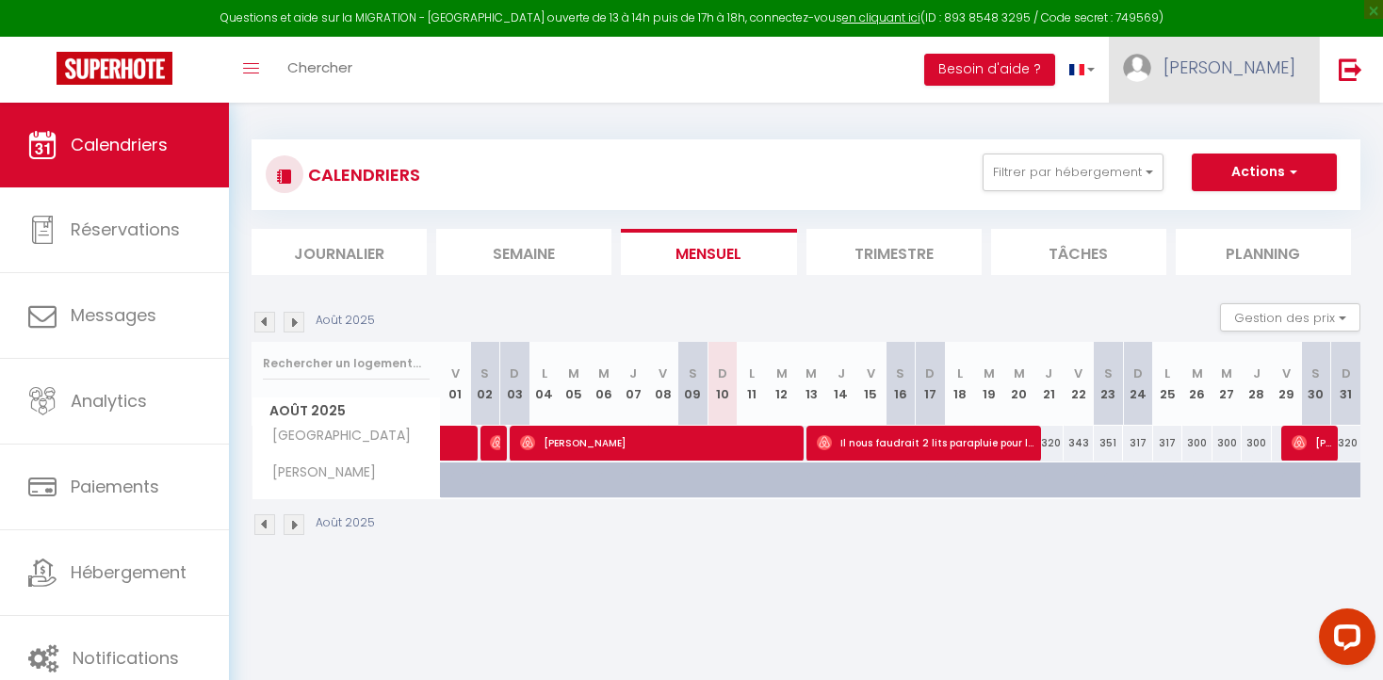
click at [1262, 73] on span "[PERSON_NAME]" at bounding box center [1229, 68] width 132 height 24
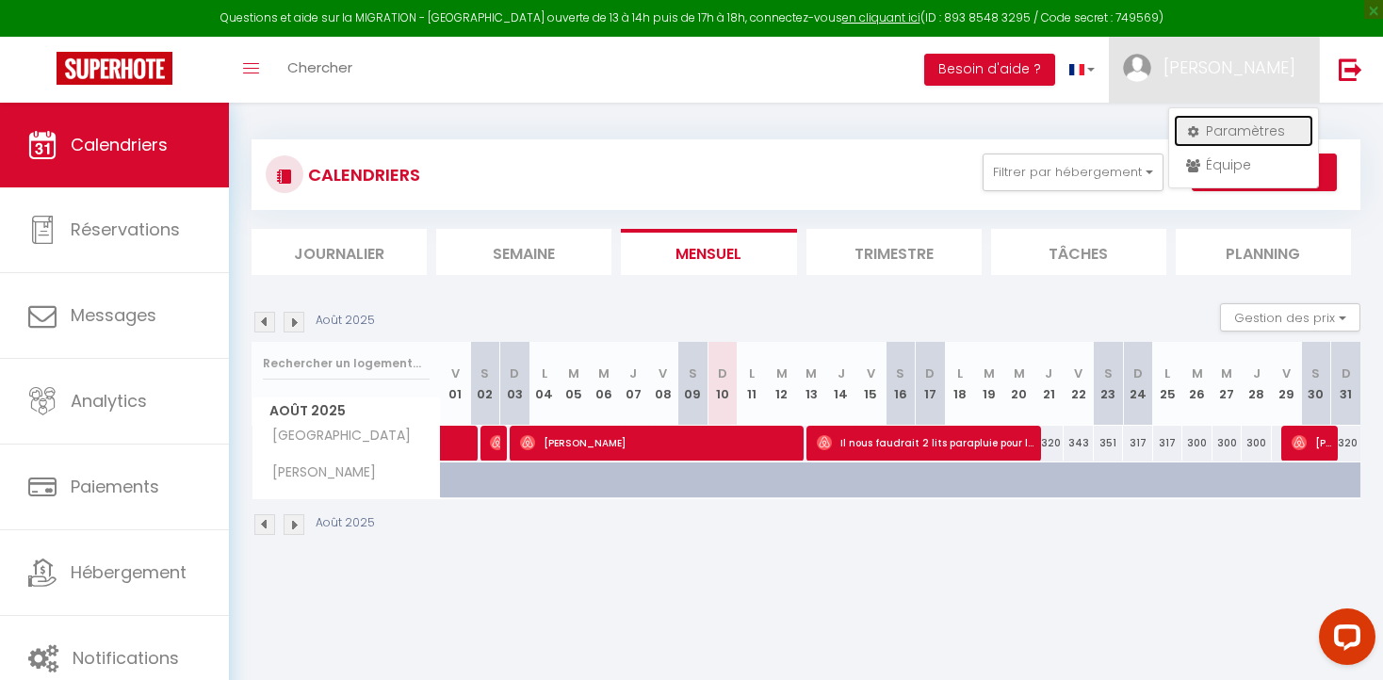
click at [1241, 126] on link "Paramètres" at bounding box center [1243, 131] width 139 height 32
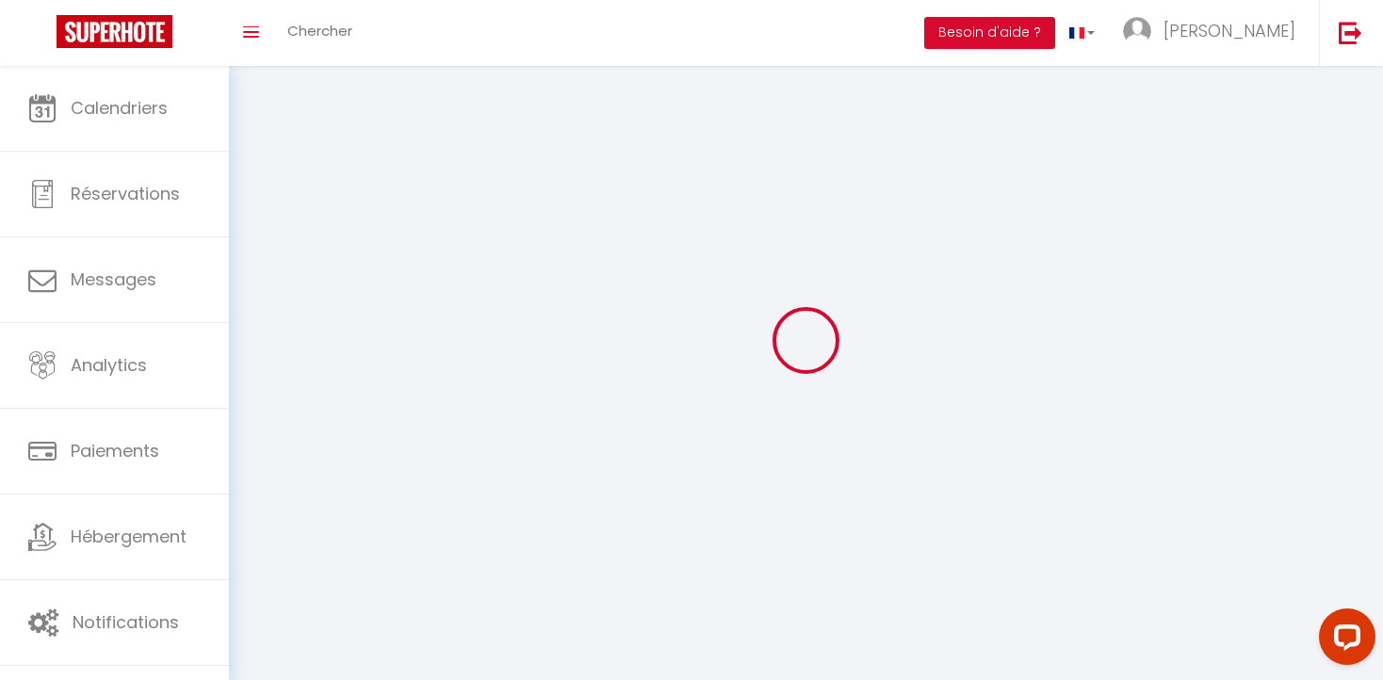
select select
type input "[PERSON_NAME]"
type input "Salabert"
type input "0661513637"
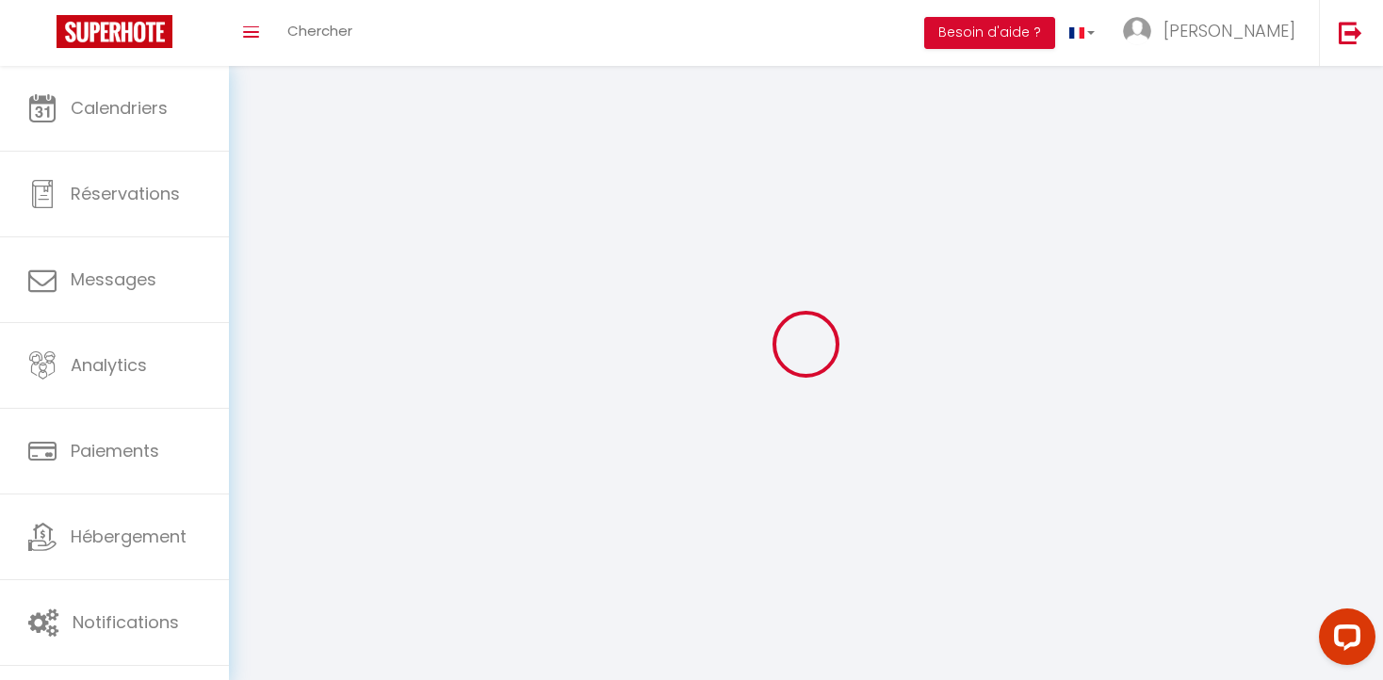
type input "[STREET_ADDRESS][PERSON_NAME]"
type input "31300"
type input "[GEOGRAPHIC_DATA]"
type input "sD7N88vbimpbL8LKoxt73Glgl"
type input "ZTF87IQwEWqNoloPvTKUk5xlY"
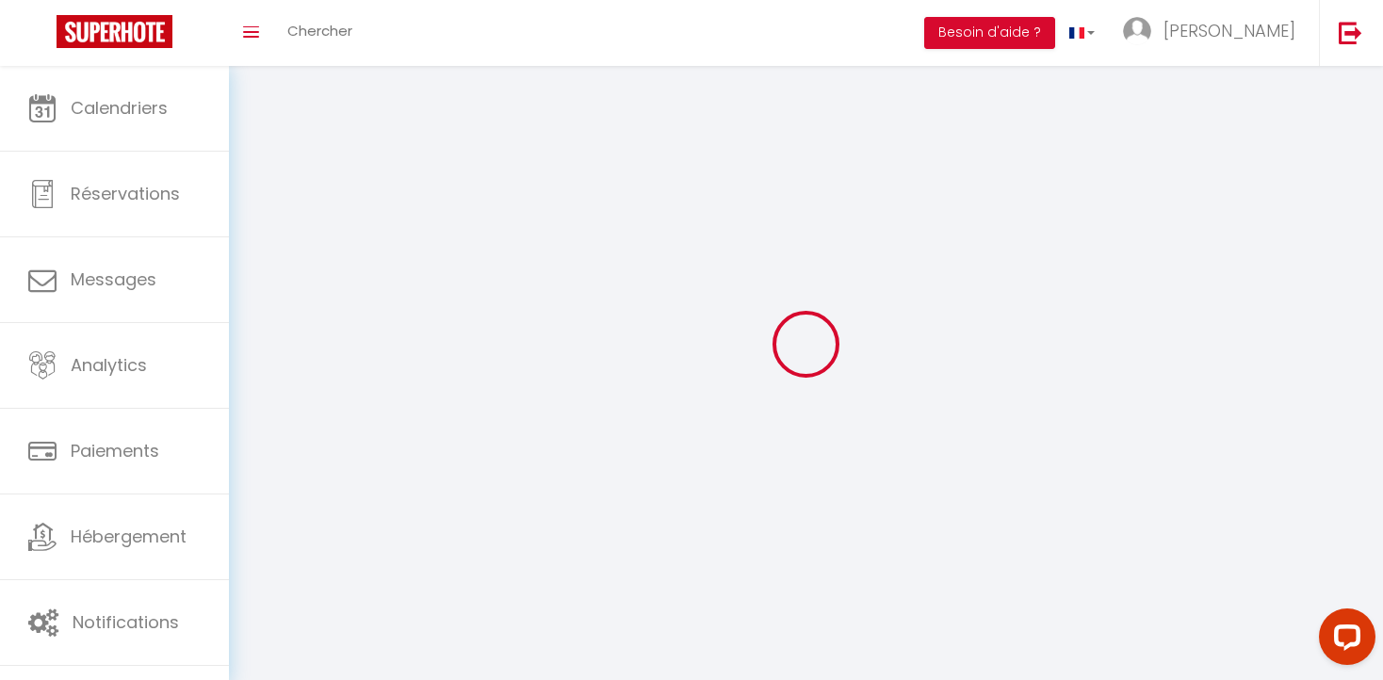
type input "[URL][DOMAIN_NAME]"
type input "sD7N88vbimpbL8LKoxt73Glgl"
type input "ZTF87IQwEWqNoloPvTKUk5xlY"
type input "[URL][DOMAIN_NAME]"
select select "28"
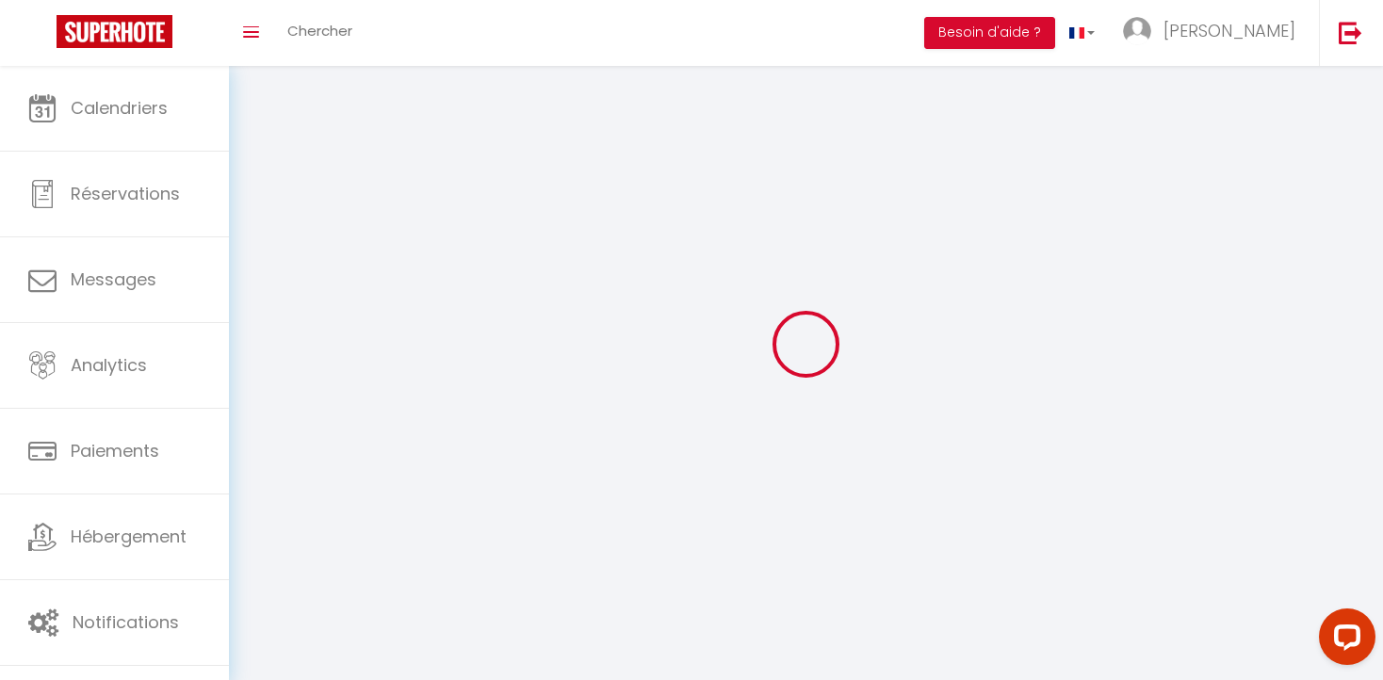
select select "fr"
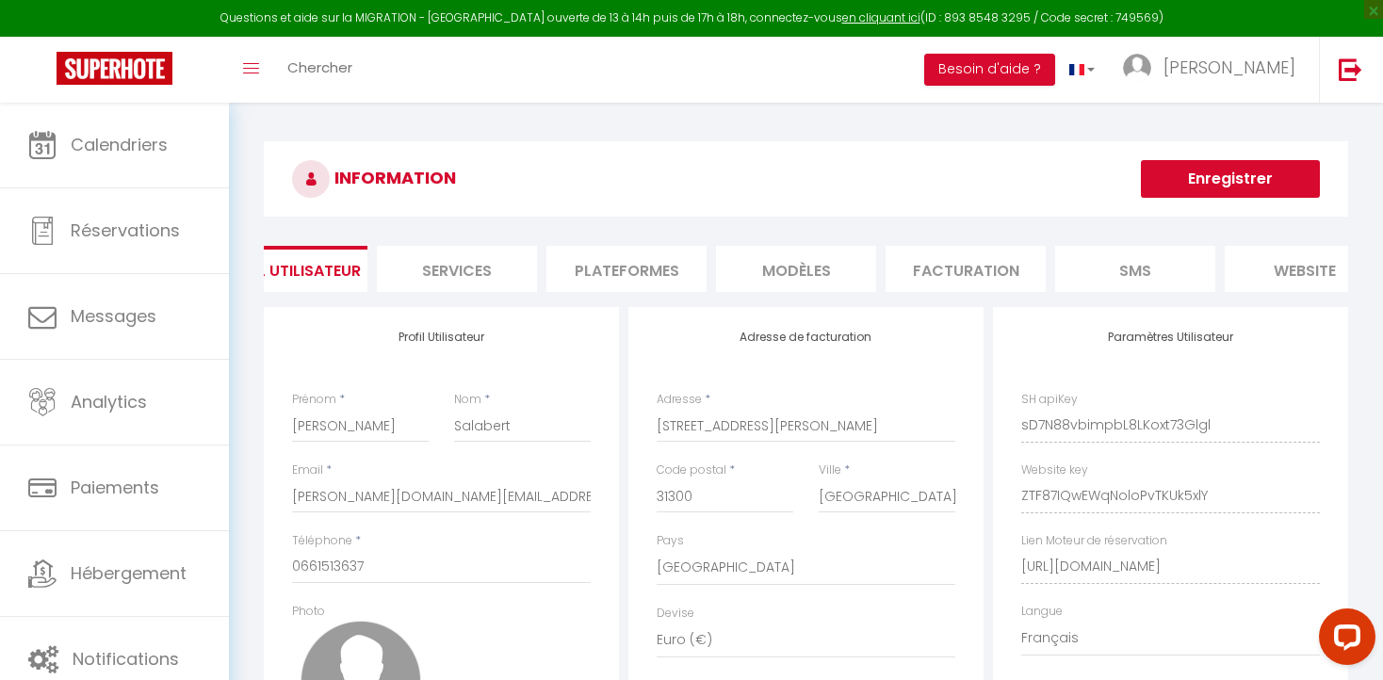
scroll to position [0, 53]
click at [785, 268] on li "MODÈLES" at bounding box center [800, 269] width 160 height 46
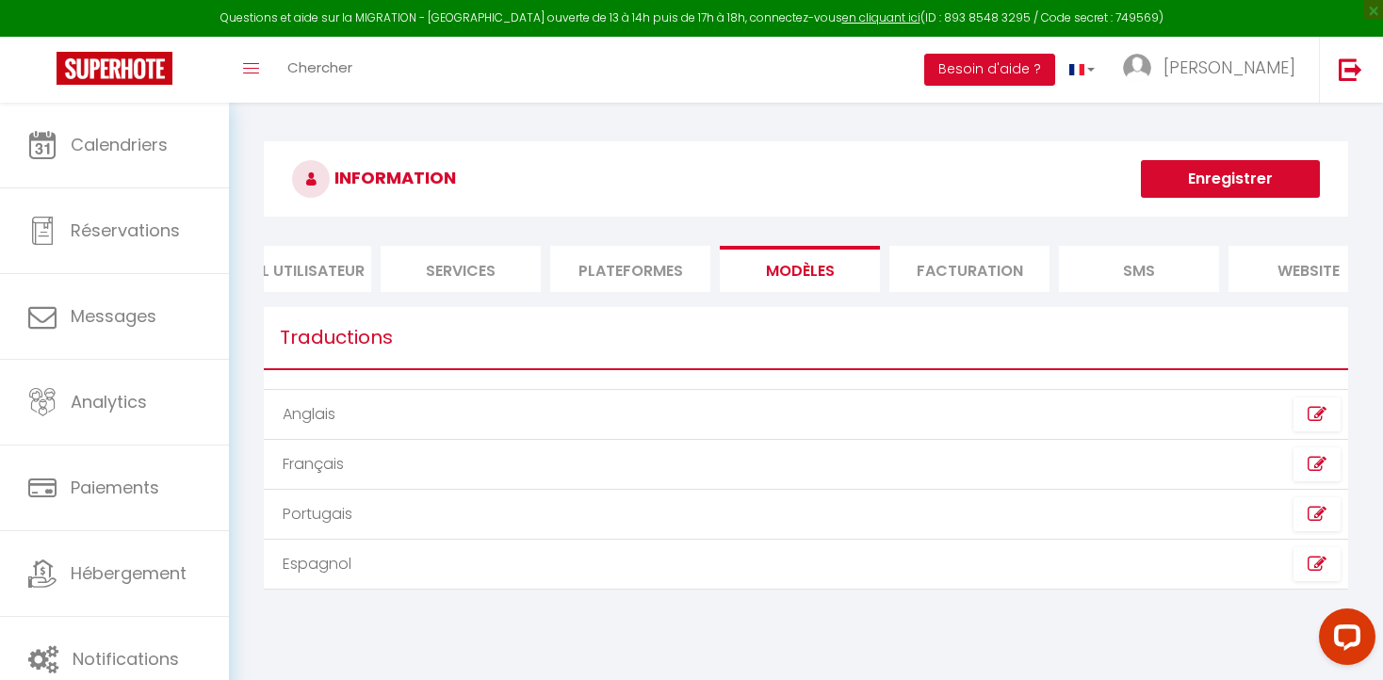
click at [636, 275] on li "Plateformes" at bounding box center [630, 269] width 160 height 46
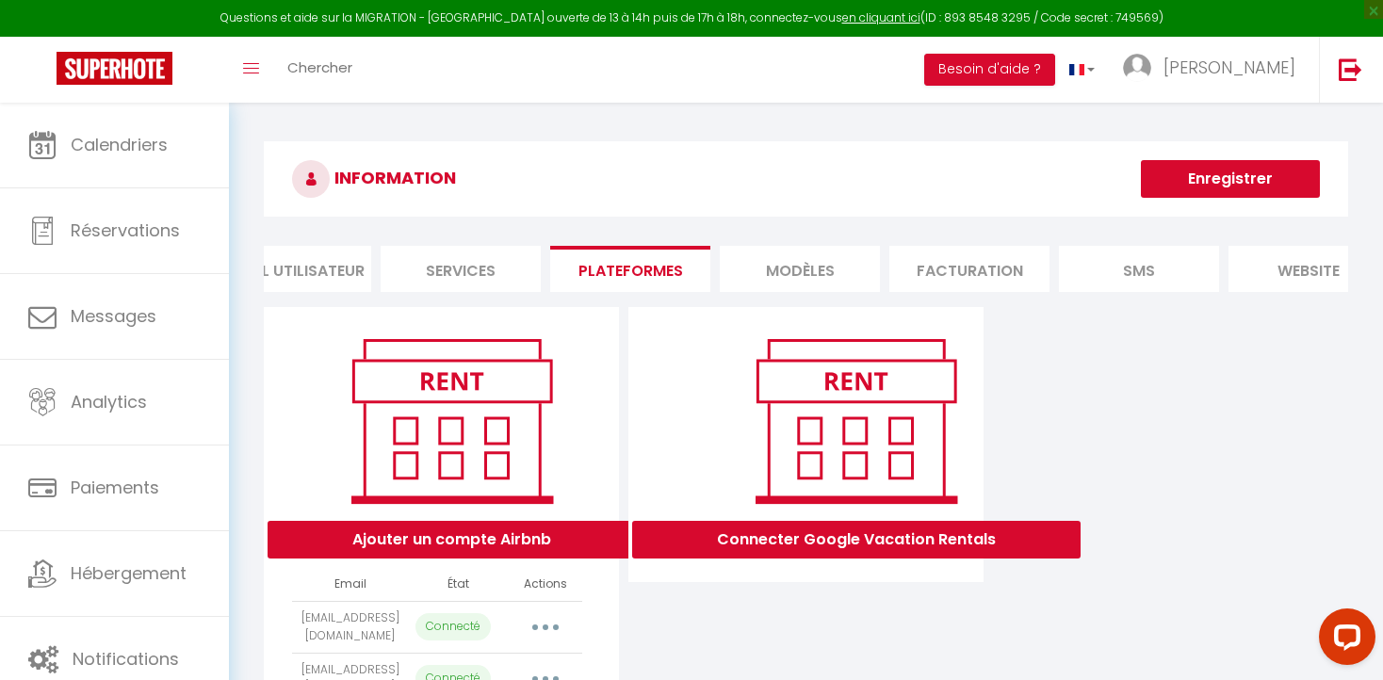
click at [470, 266] on li "Services" at bounding box center [461, 269] width 160 height 46
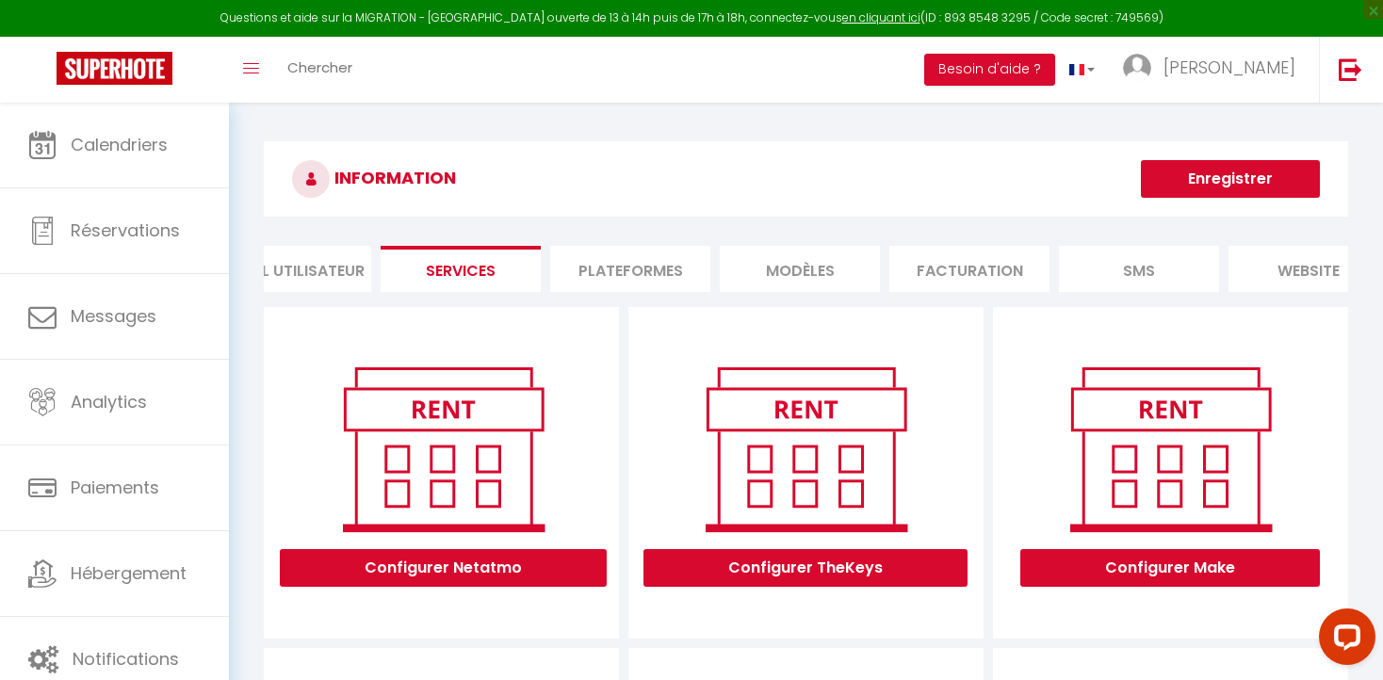
click at [317, 268] on li "Profil Utilisateur" at bounding box center [291, 269] width 160 height 46
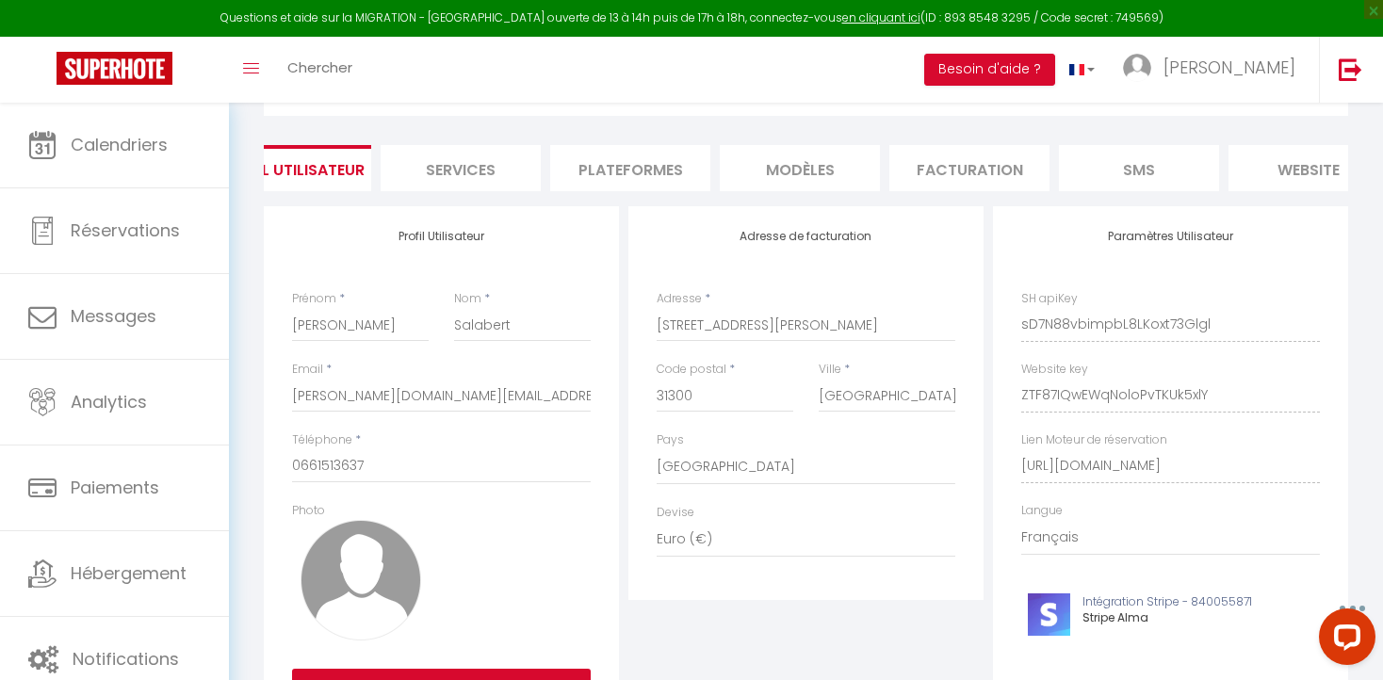
scroll to position [230, 0]
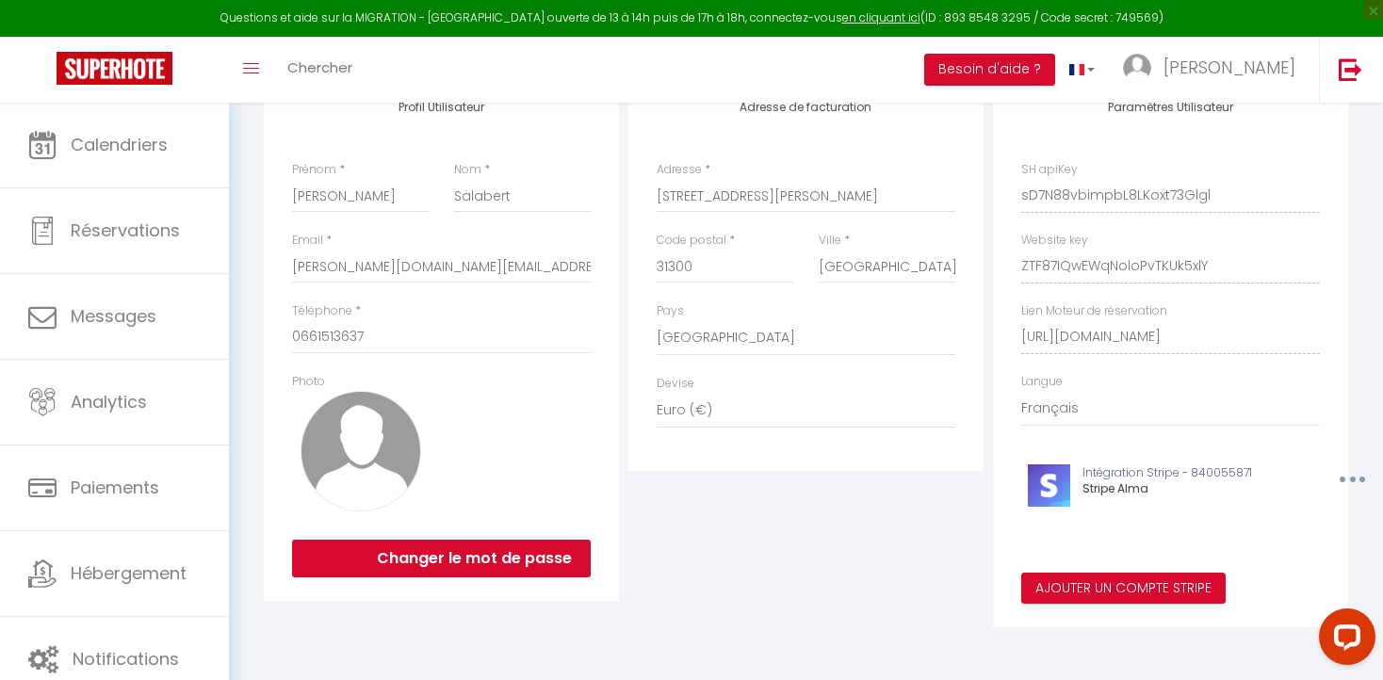
click at [380, 441] on img at bounding box center [361, 451] width 121 height 121
click at [343, 459] on img at bounding box center [361, 451] width 121 height 121
